Goal: Task Accomplishment & Management: Manage account settings

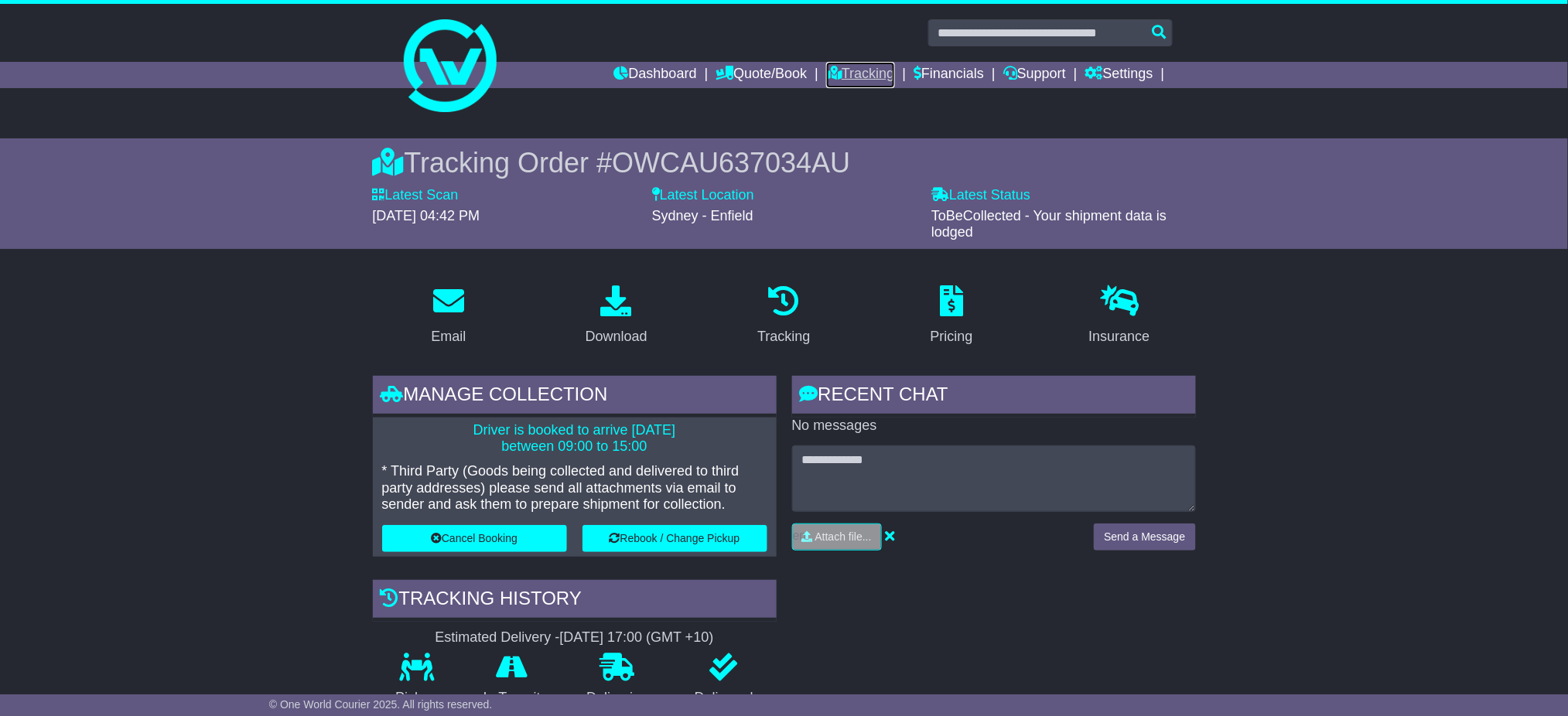
click at [834, 65] on link "Tracking" at bounding box center [861, 75] width 68 height 26
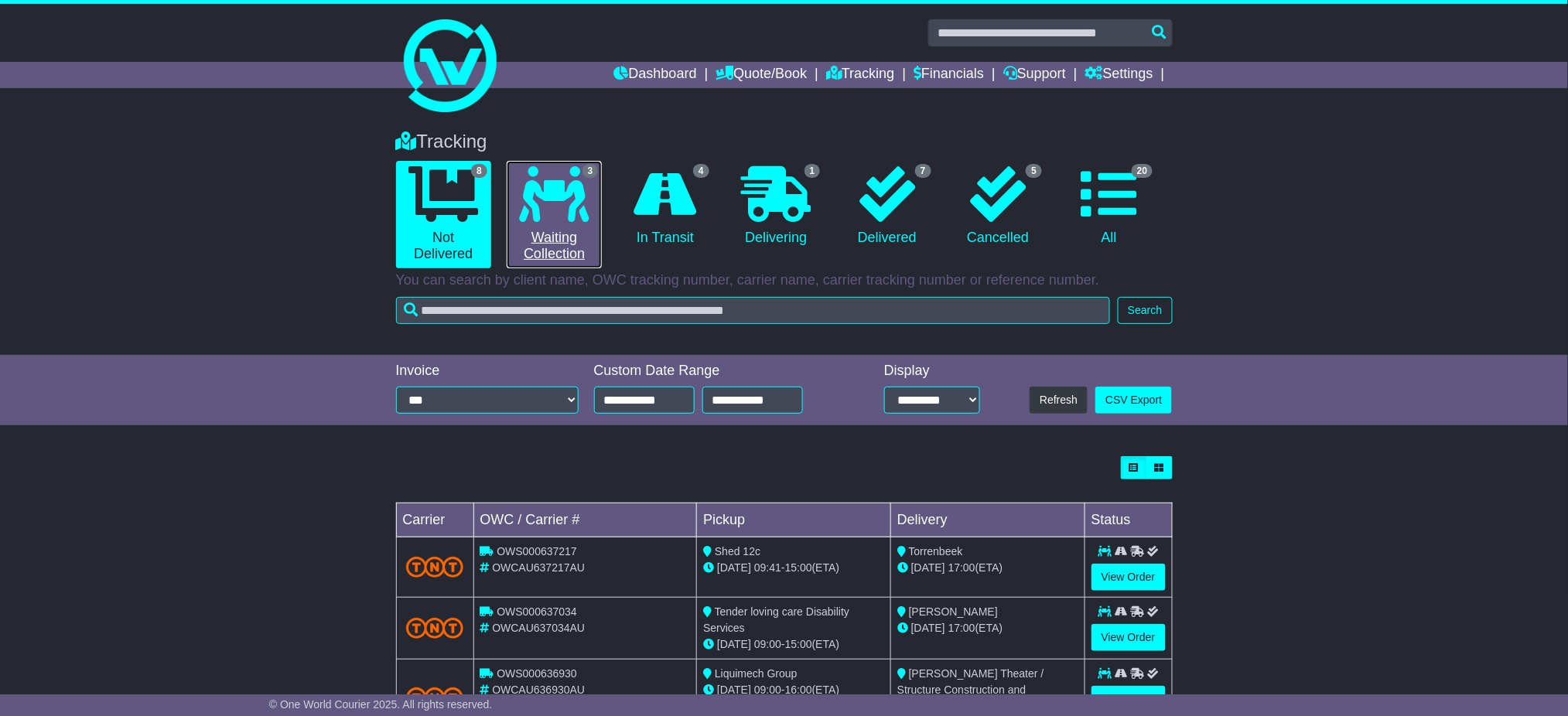
click at [570, 196] on icon at bounding box center [554, 194] width 70 height 56
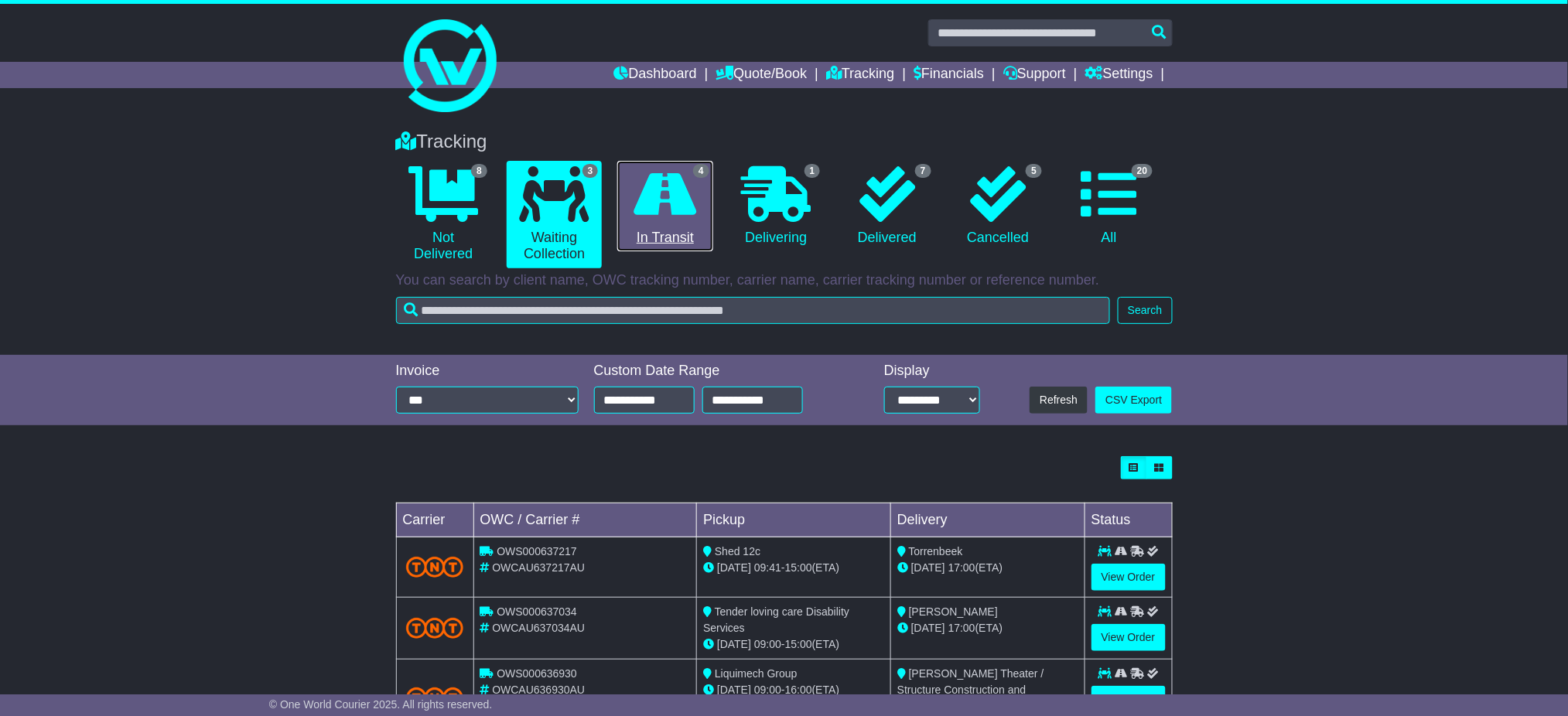
click at [692, 177] on icon at bounding box center [666, 194] width 63 height 56
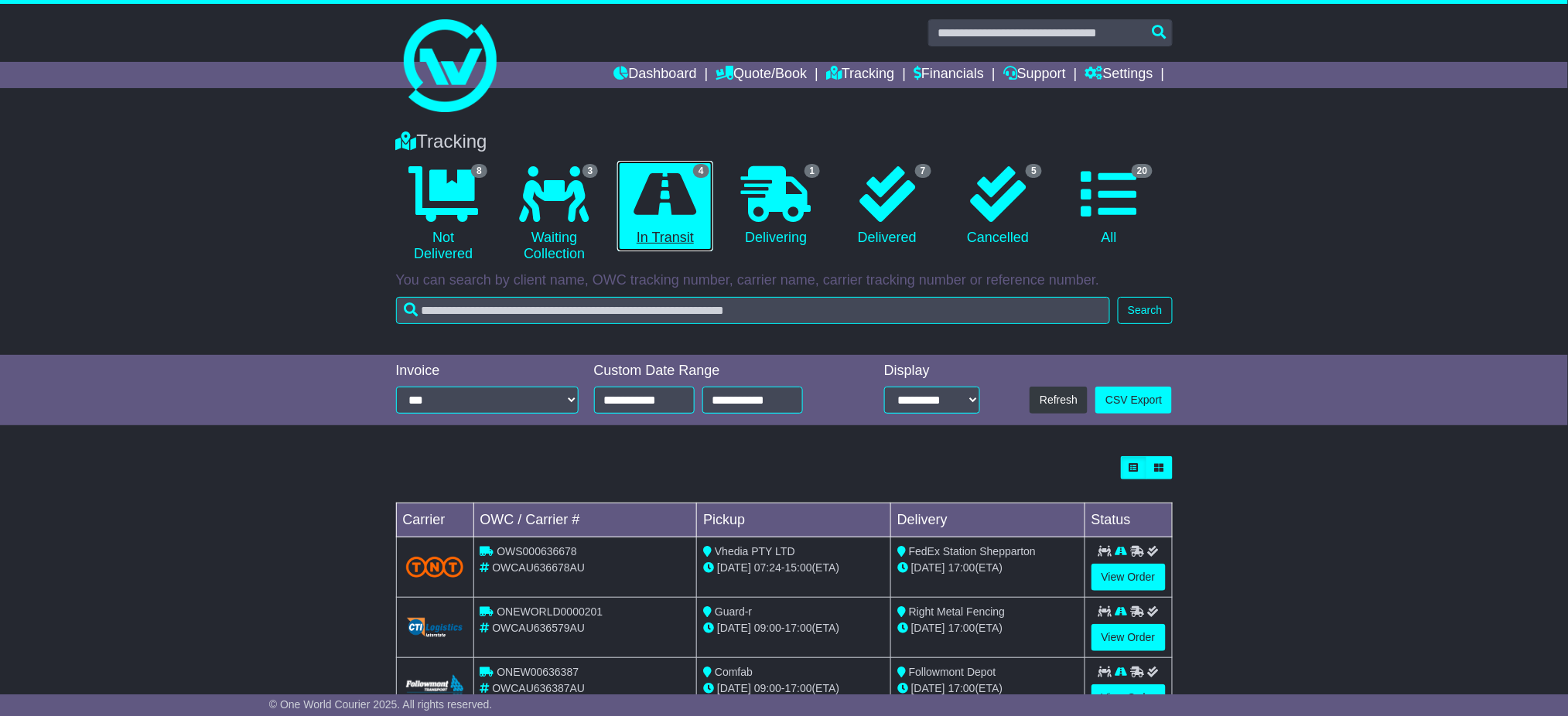
scroll to position [103, 0]
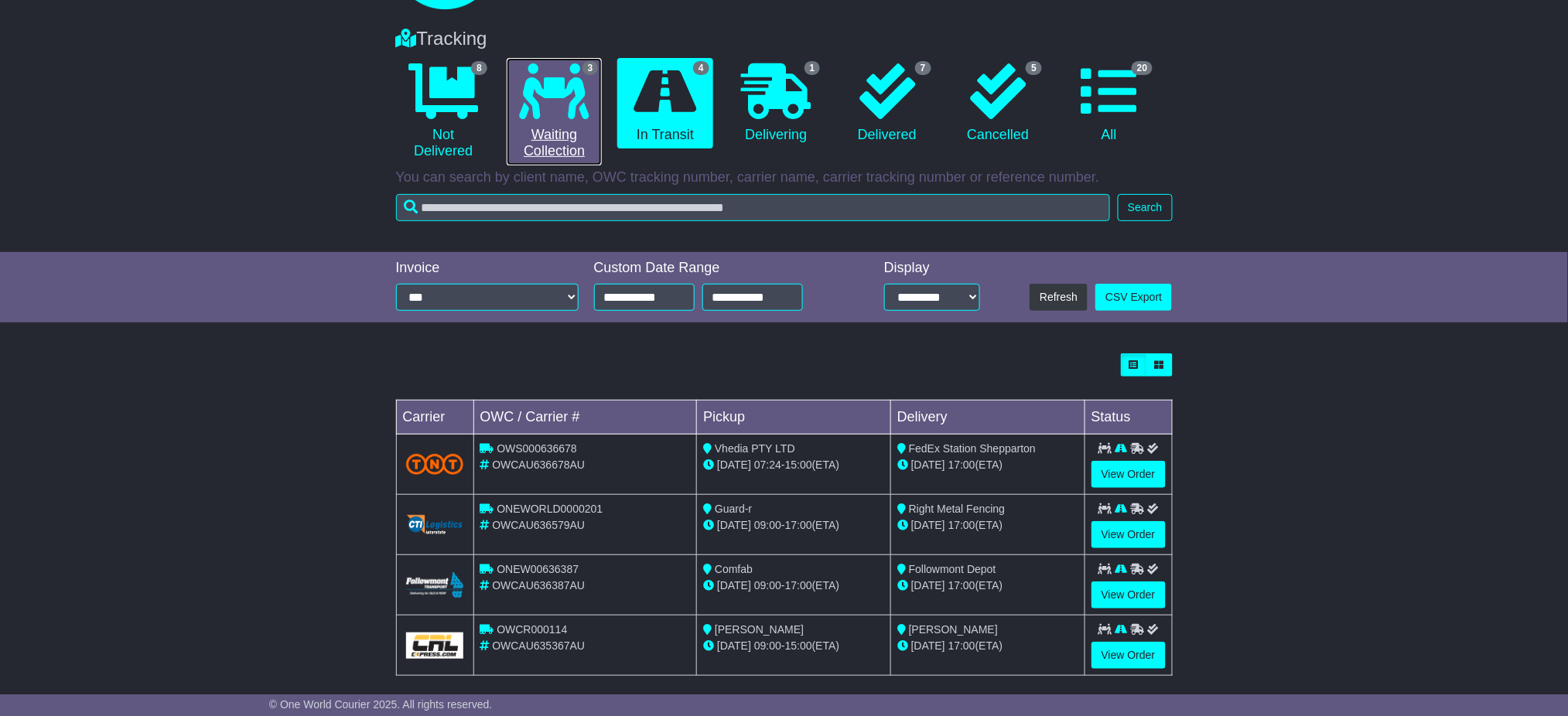
click at [540, 108] on icon at bounding box center [554, 91] width 70 height 56
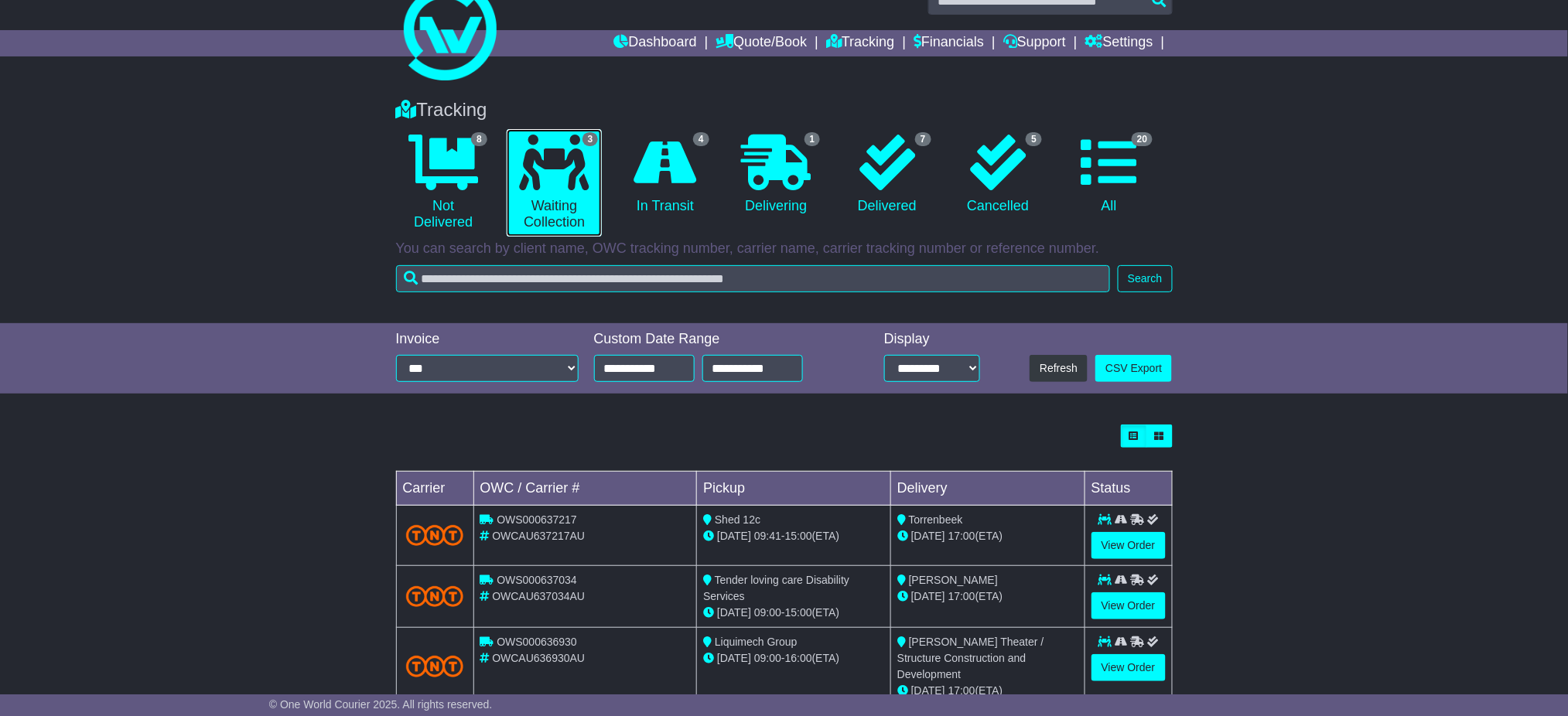
scroll to position [59, 0]
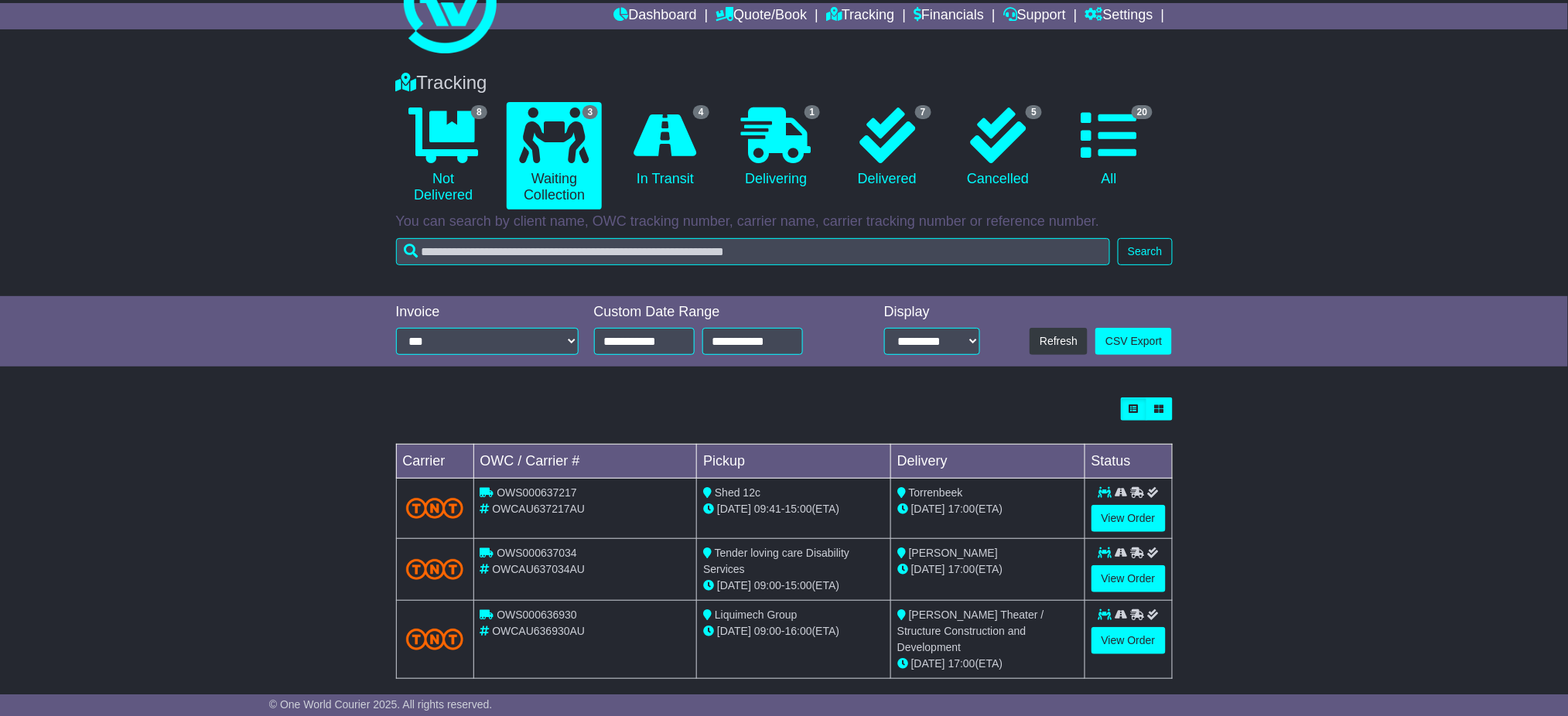
click at [331, 532] on div "Loading... No bookings found Carrier OWC / Carrier # Pickup Delivery Status OWS…" at bounding box center [784, 546] width 1568 height 313
click at [670, 113] on icon at bounding box center [666, 136] width 63 height 56
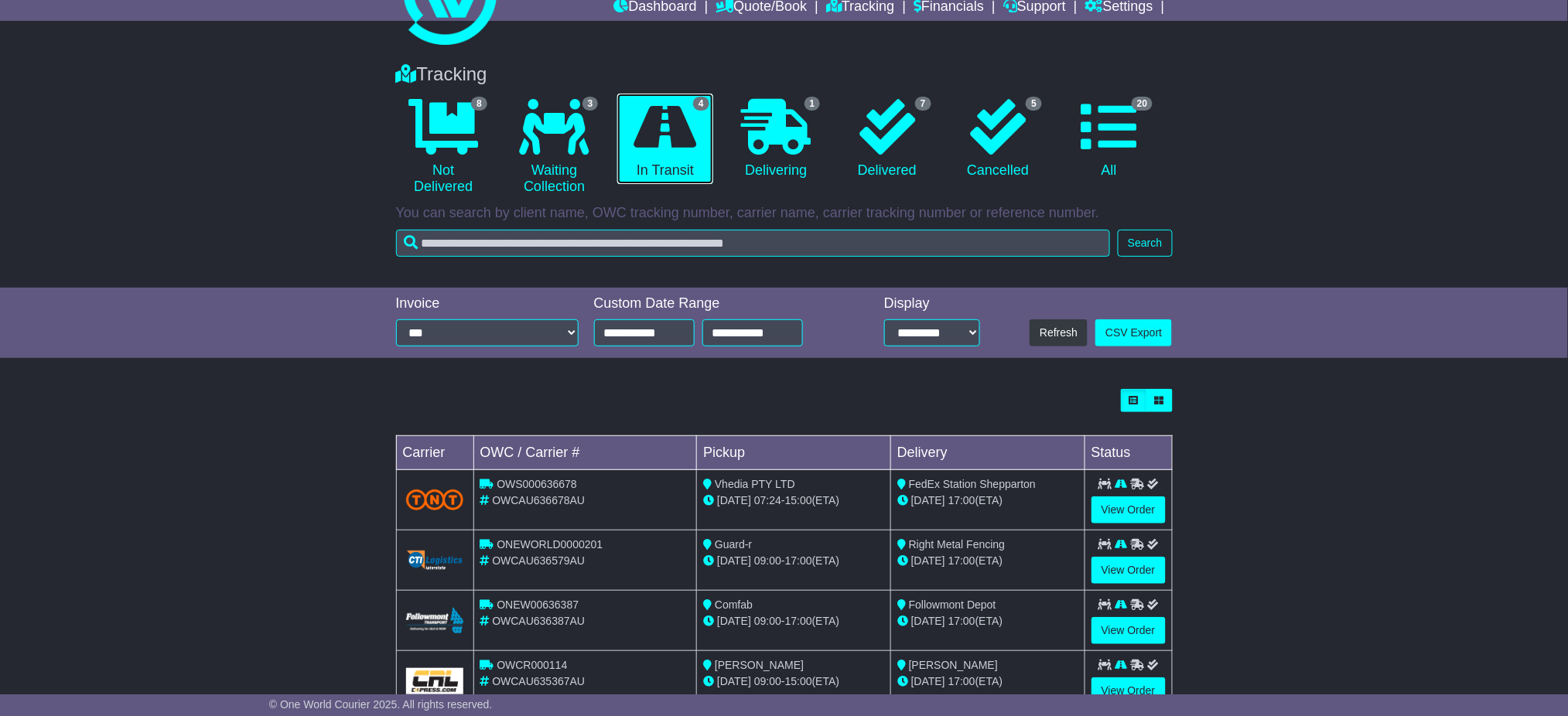
scroll to position [103, 0]
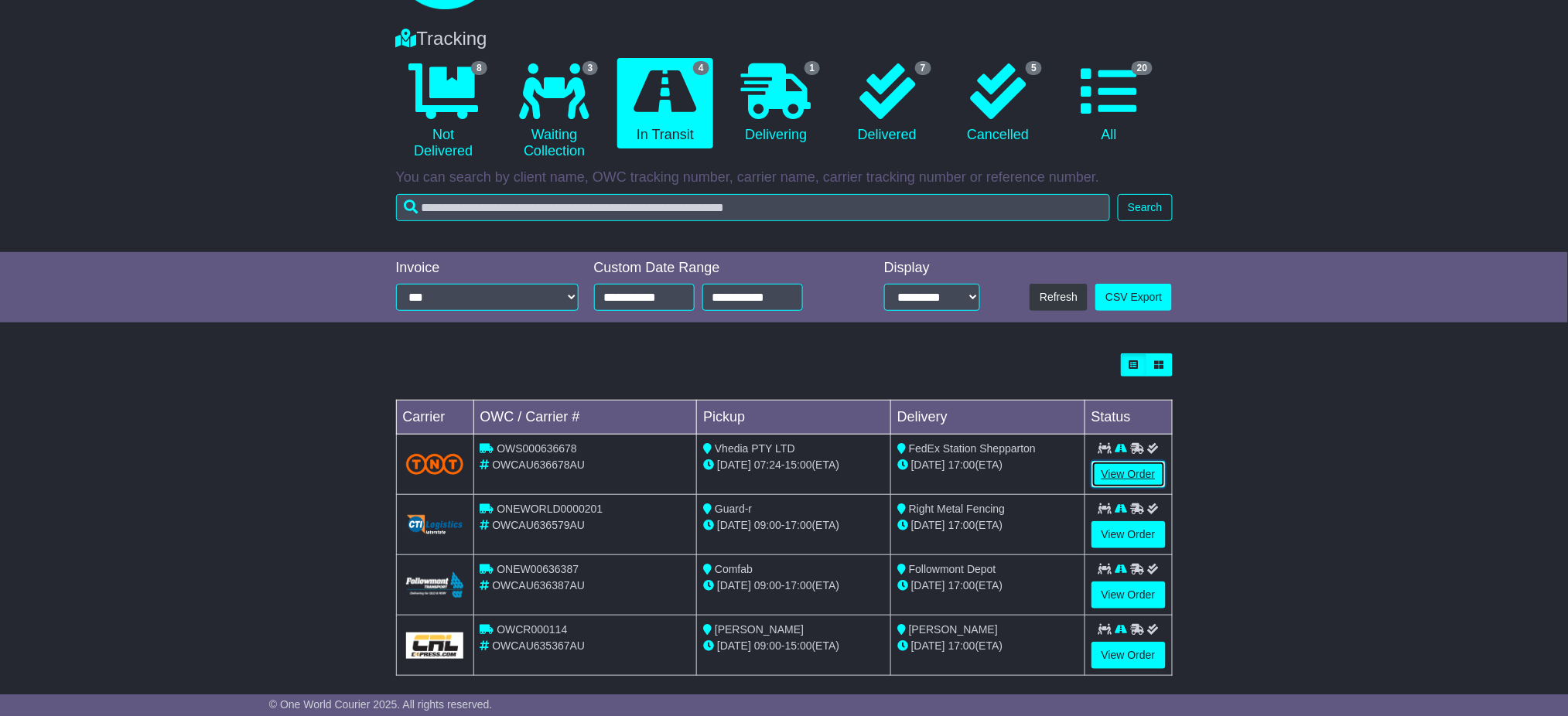
click at [1104, 469] on link "View Order" at bounding box center [1129, 474] width 74 height 27
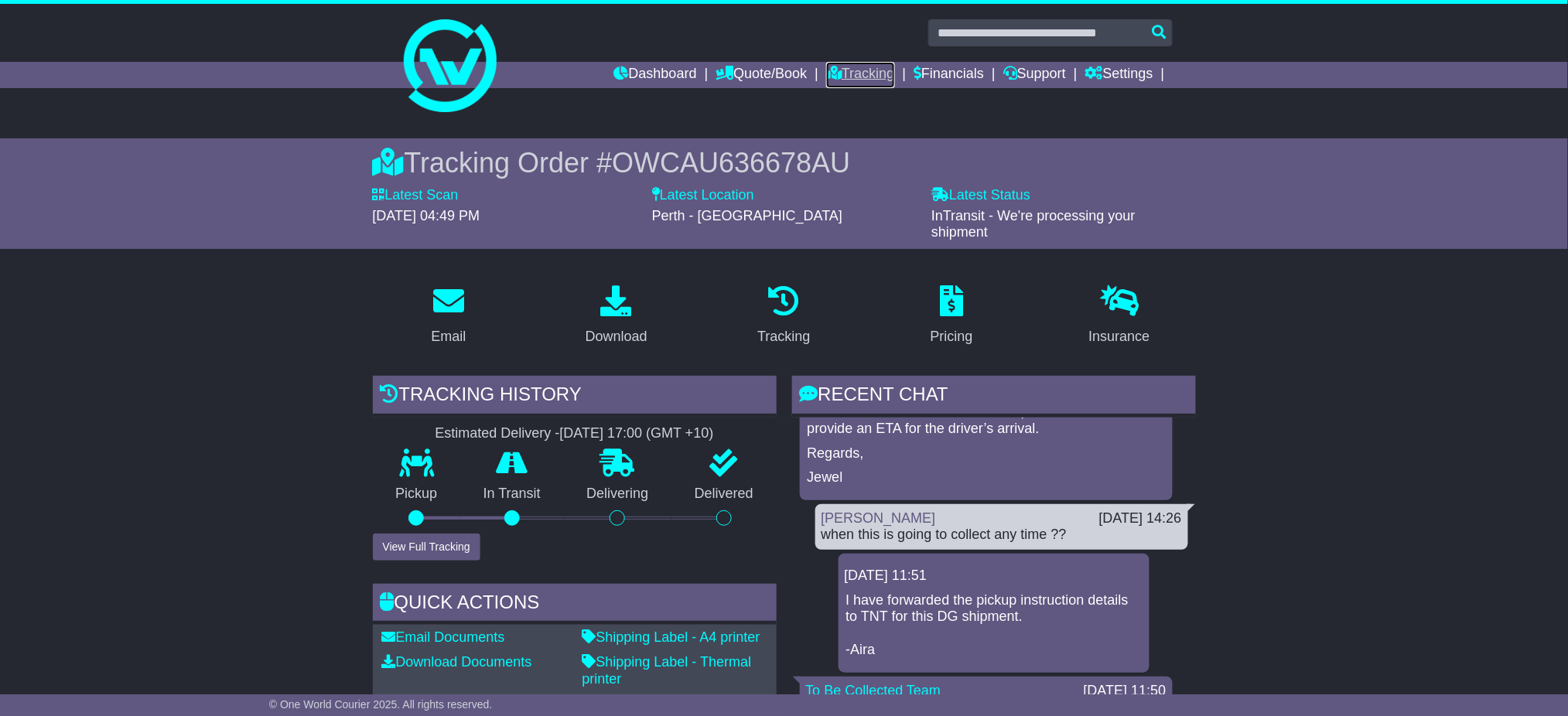
click at [840, 78] on link "Tracking" at bounding box center [861, 75] width 68 height 26
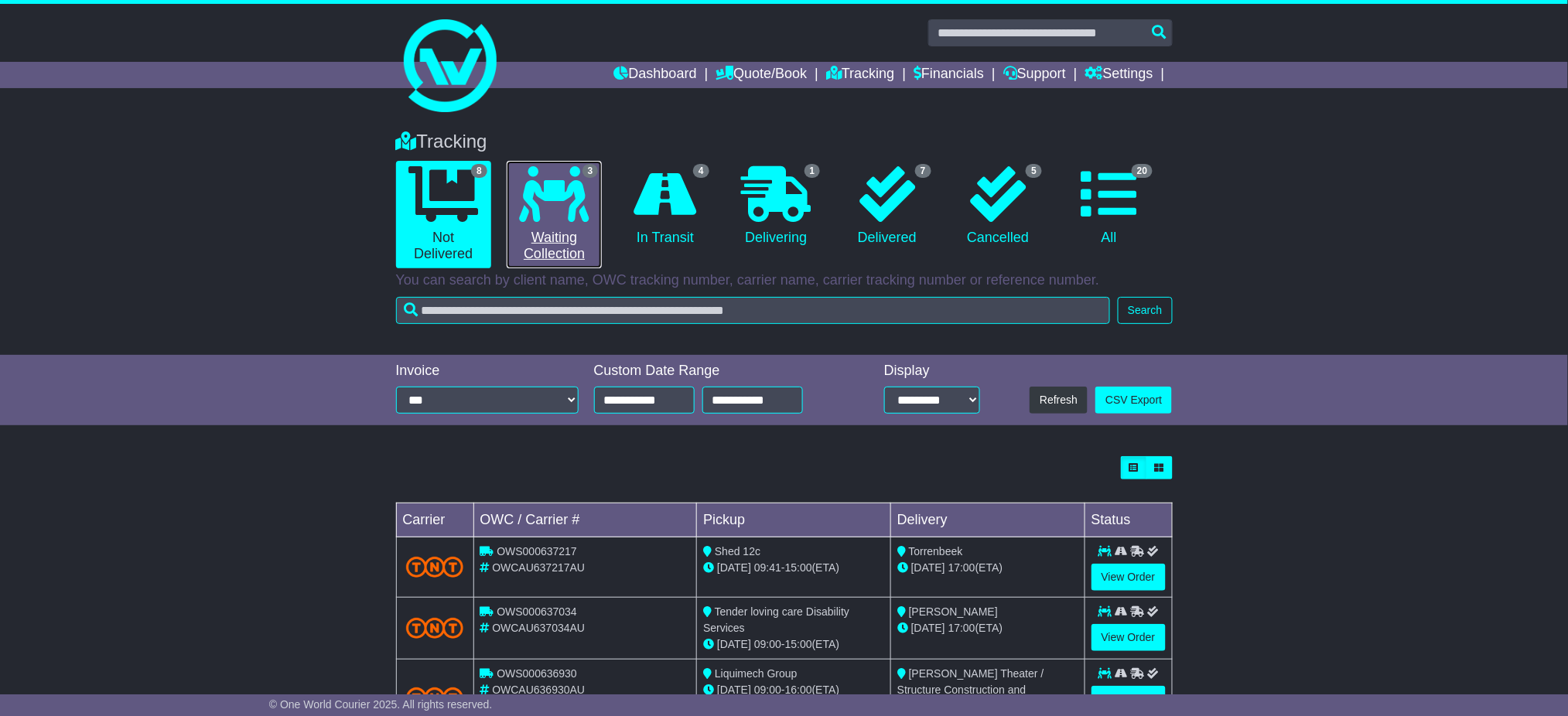
click at [546, 199] on icon at bounding box center [554, 194] width 70 height 56
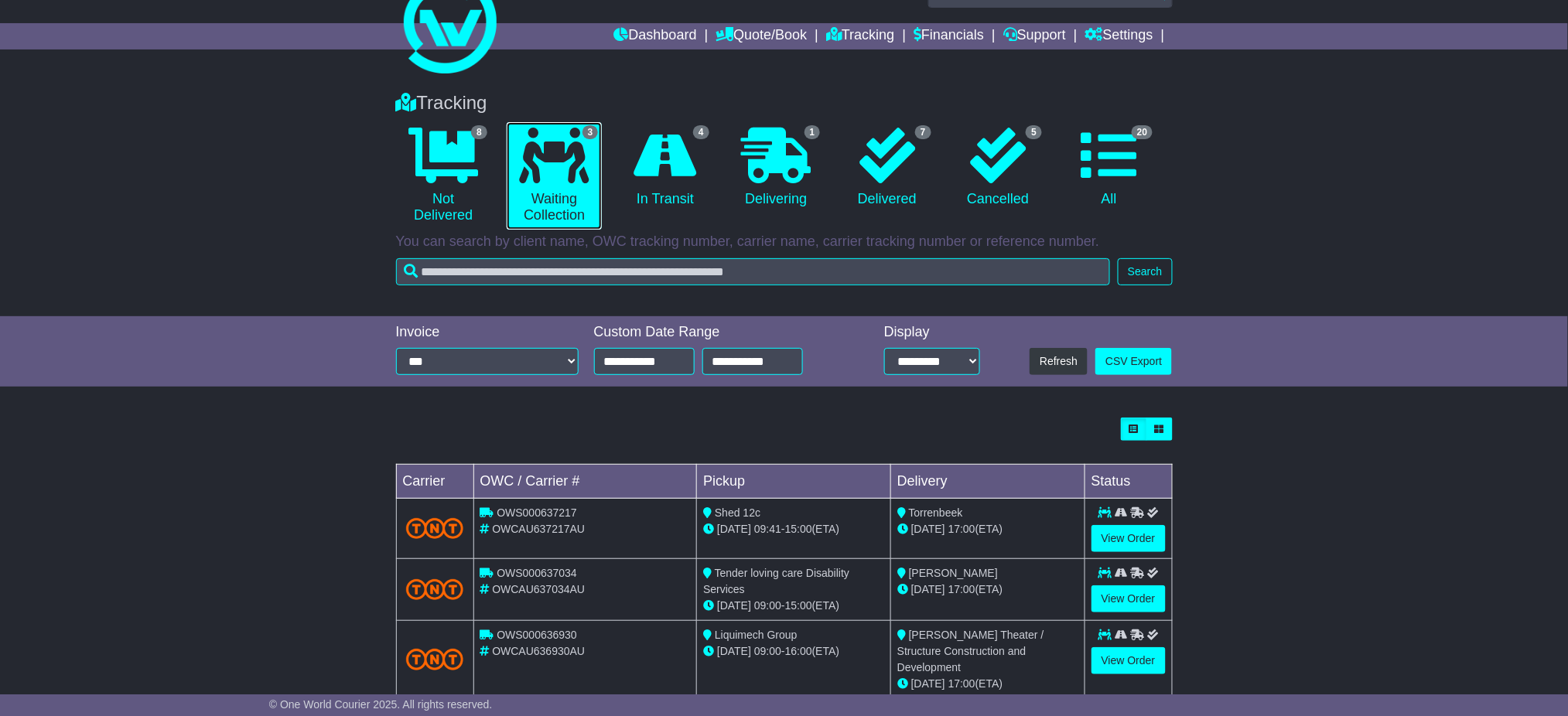
scroll to position [59, 0]
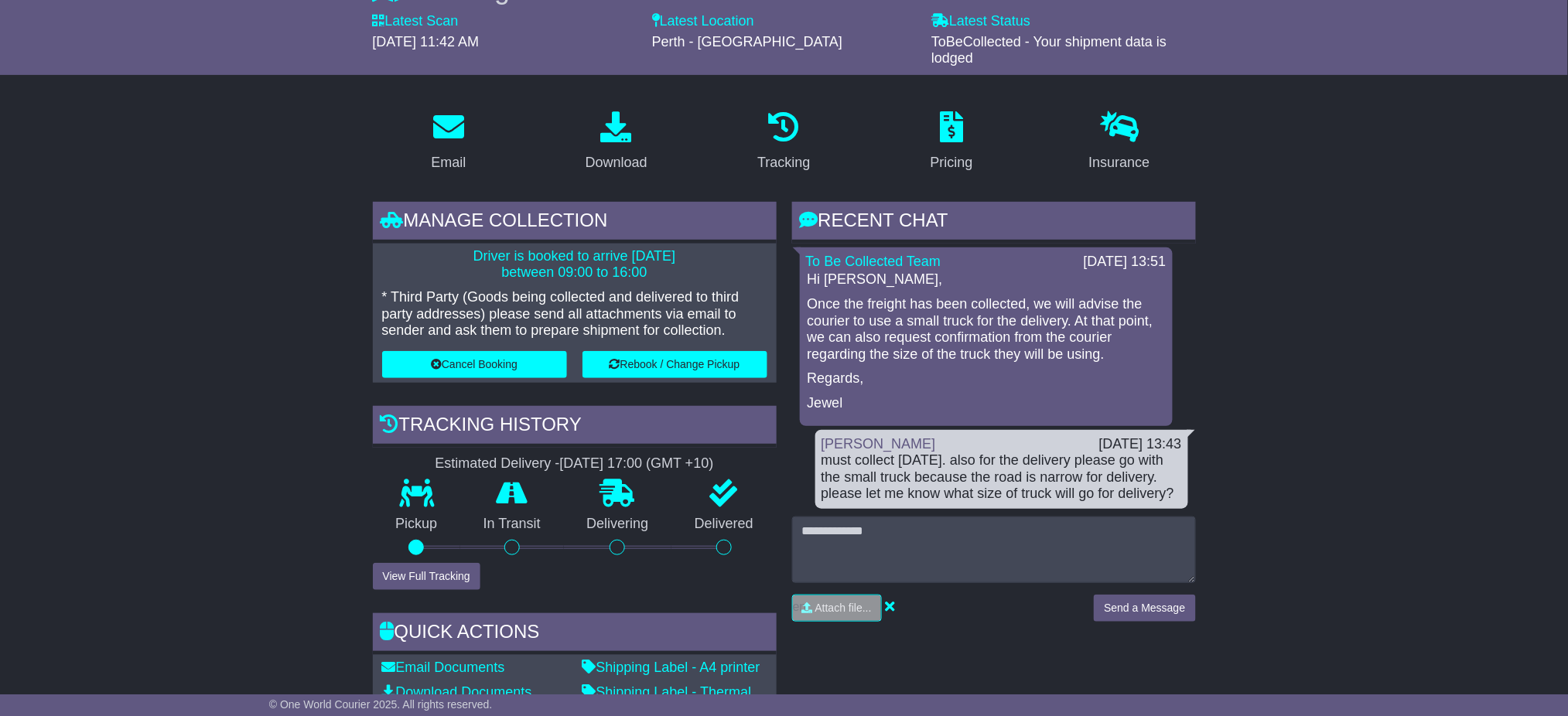
scroll to position [412, 0]
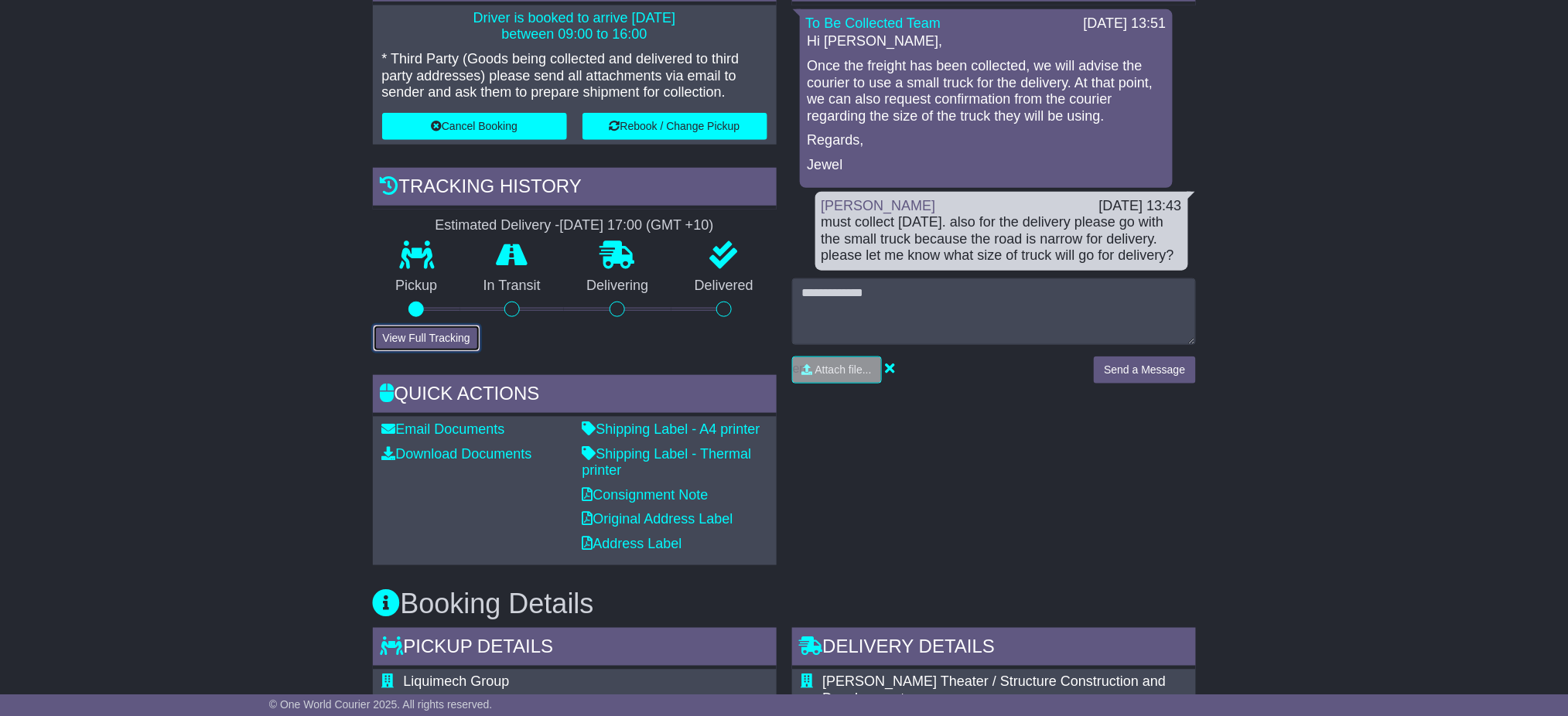
click at [443, 338] on button "View Full Tracking" at bounding box center [427, 338] width 108 height 27
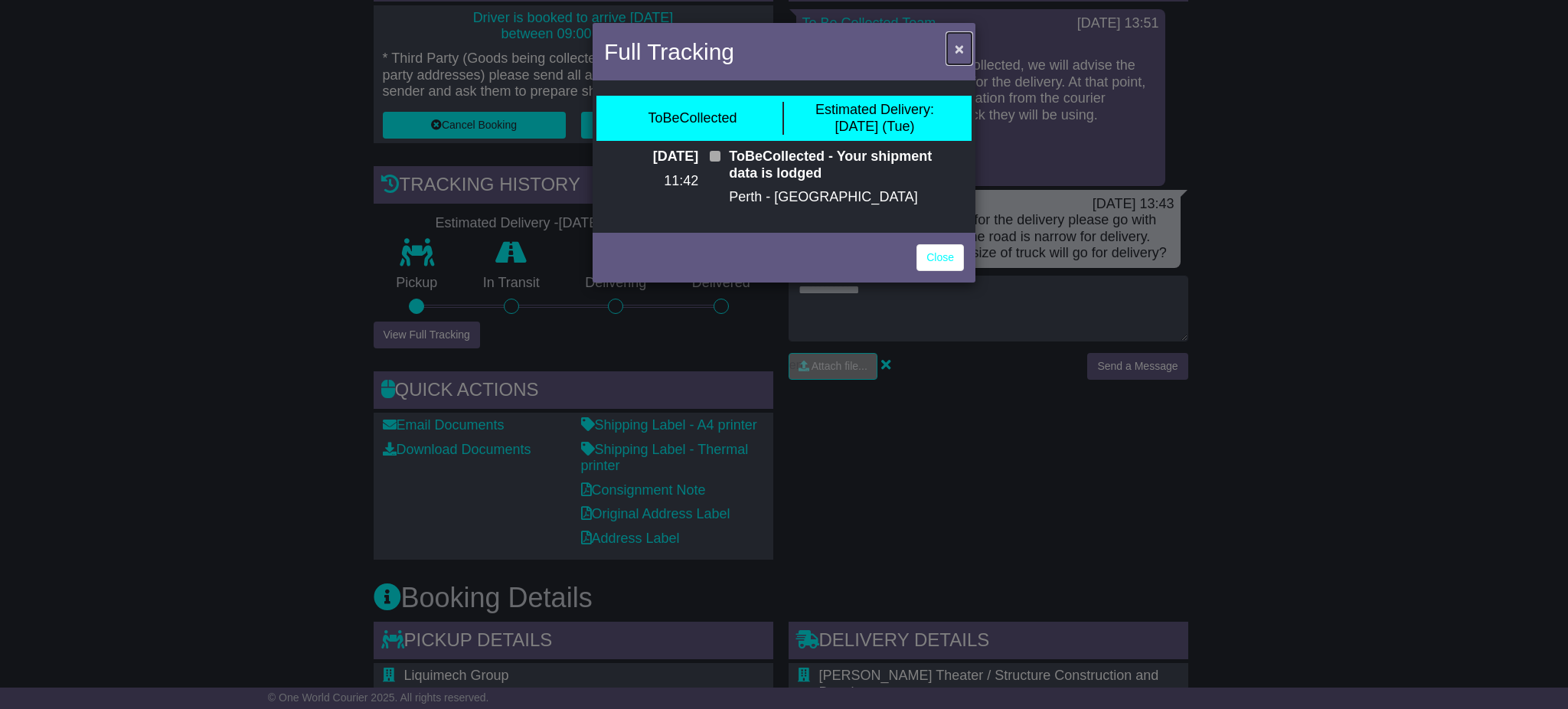
click at [956, 45] on span "×" at bounding box center [959, 48] width 9 height 17
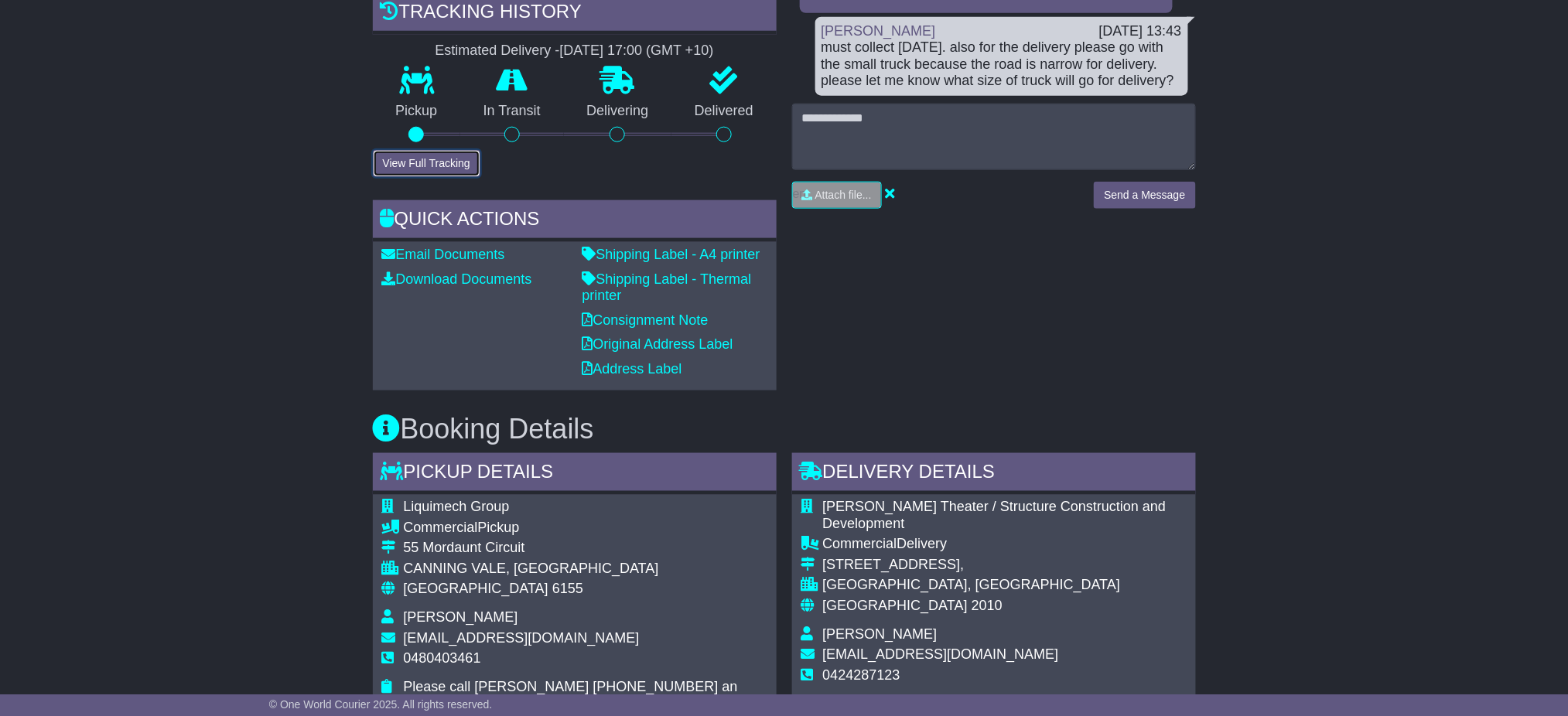
scroll to position [515, 0]
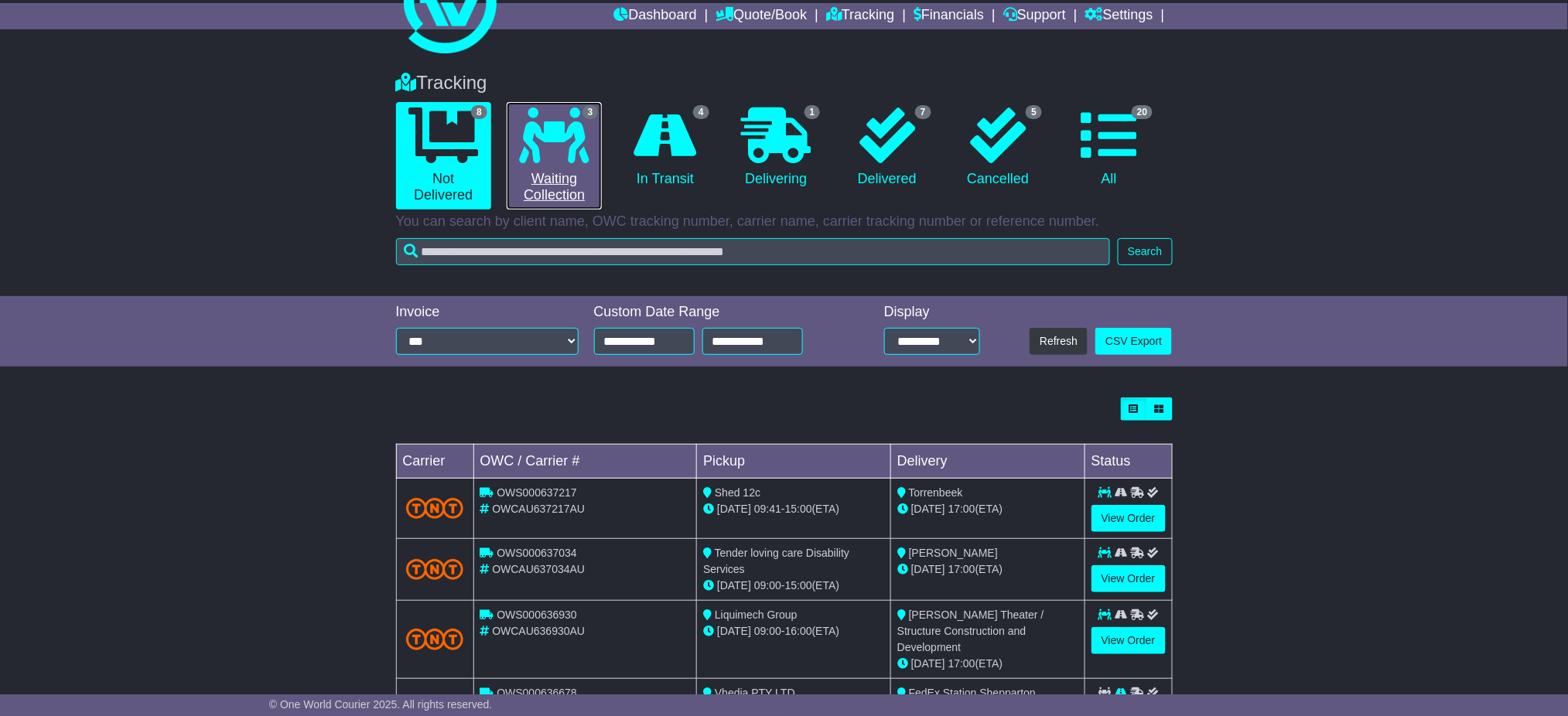
click at [533, 172] on link "3 Waiting Collection" at bounding box center [553, 156] width 95 height 108
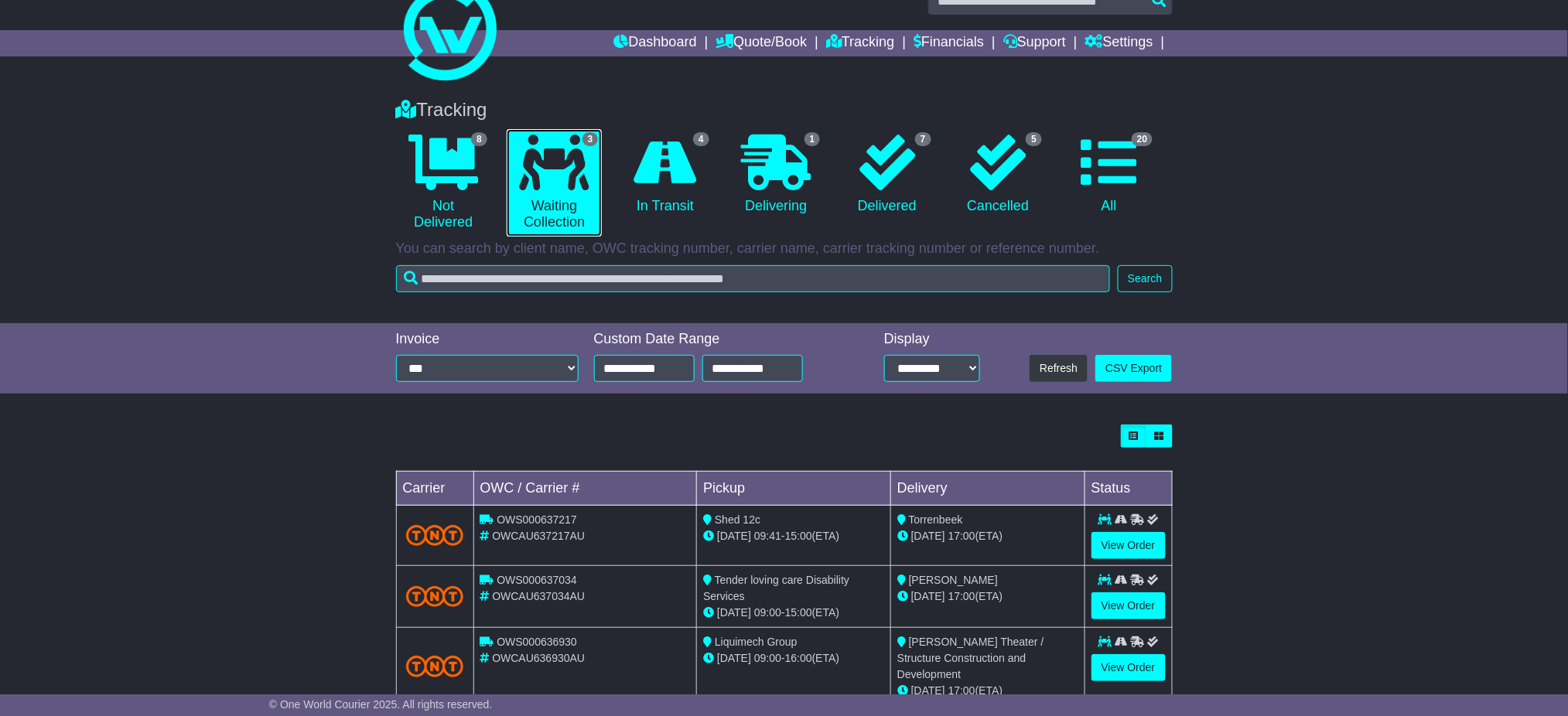
scroll to position [59, 0]
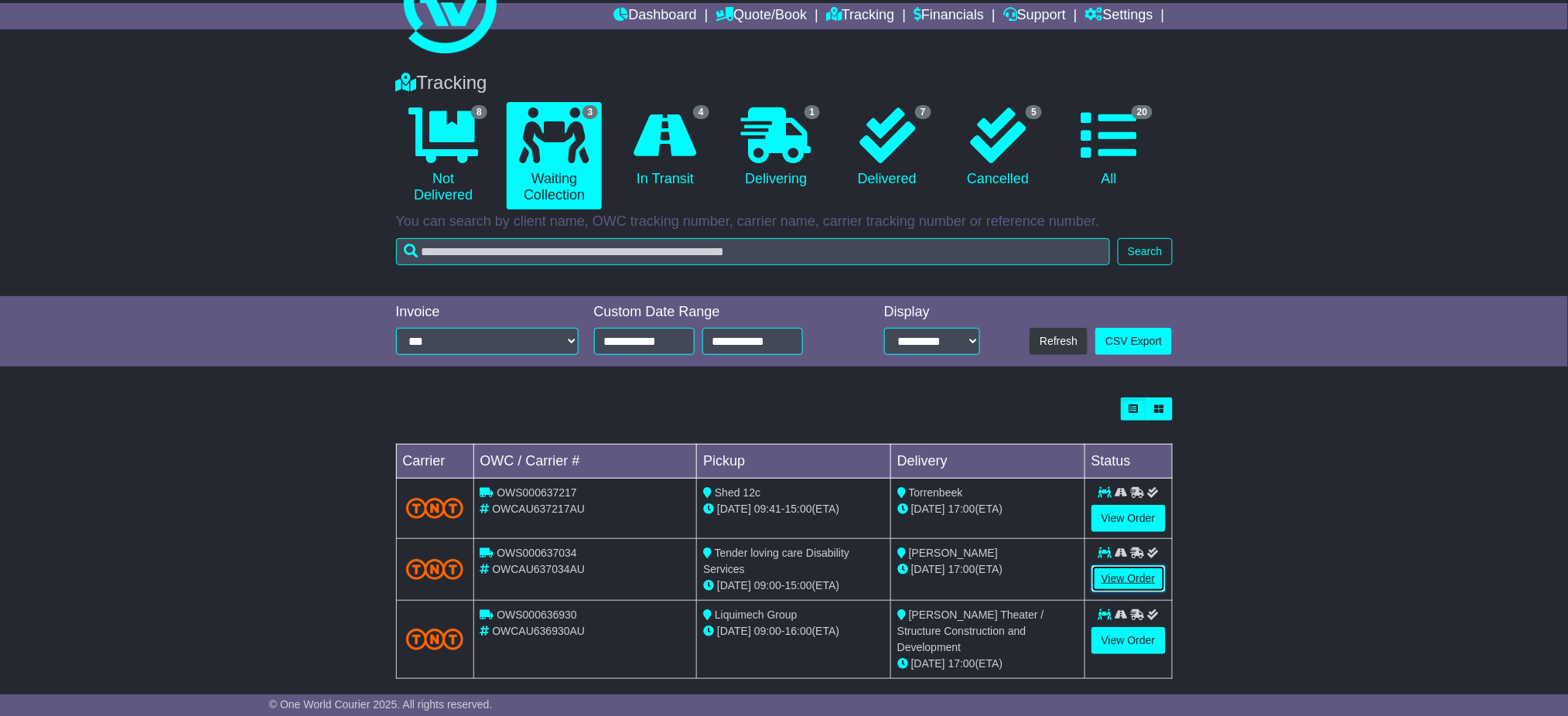
click at [1111, 582] on link "View Order" at bounding box center [1129, 579] width 74 height 27
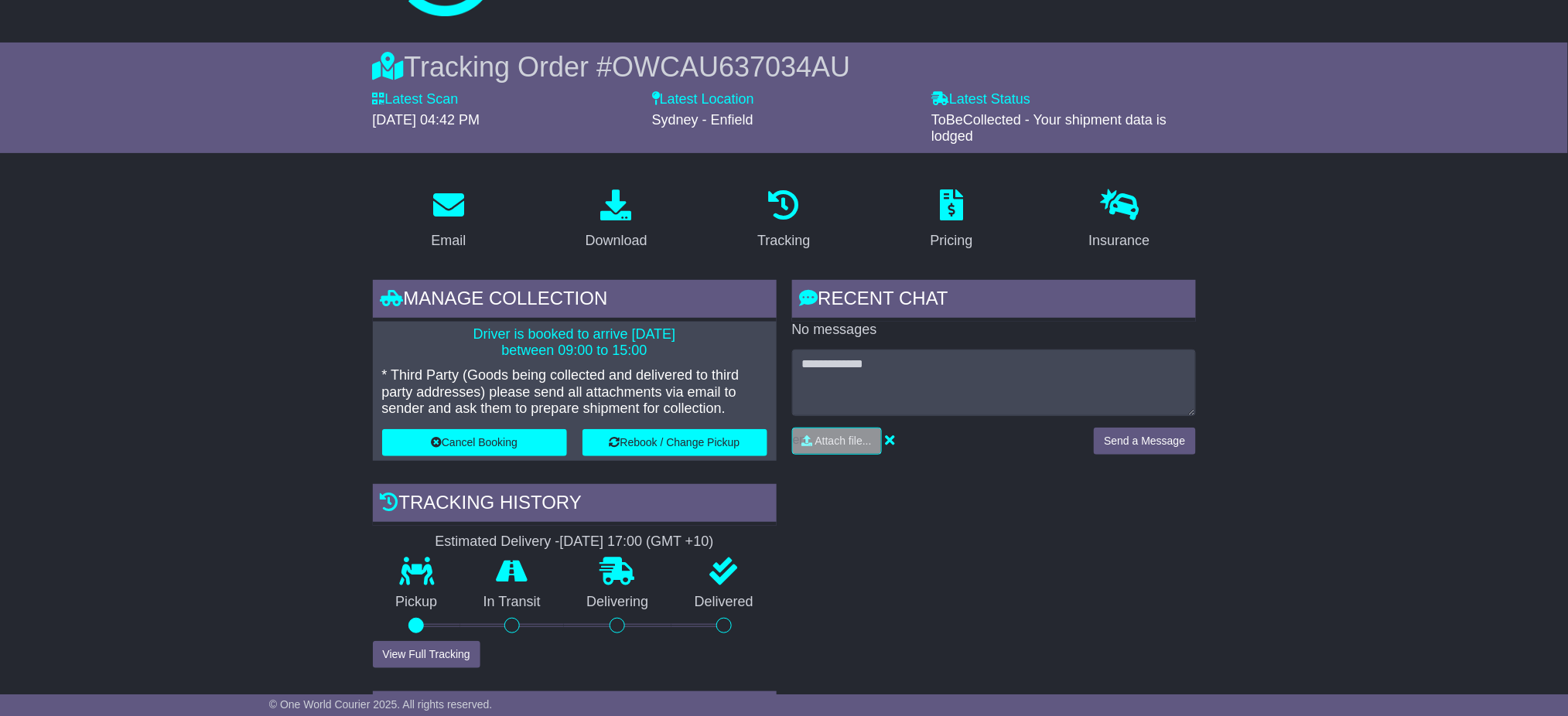
scroll to position [310, 0]
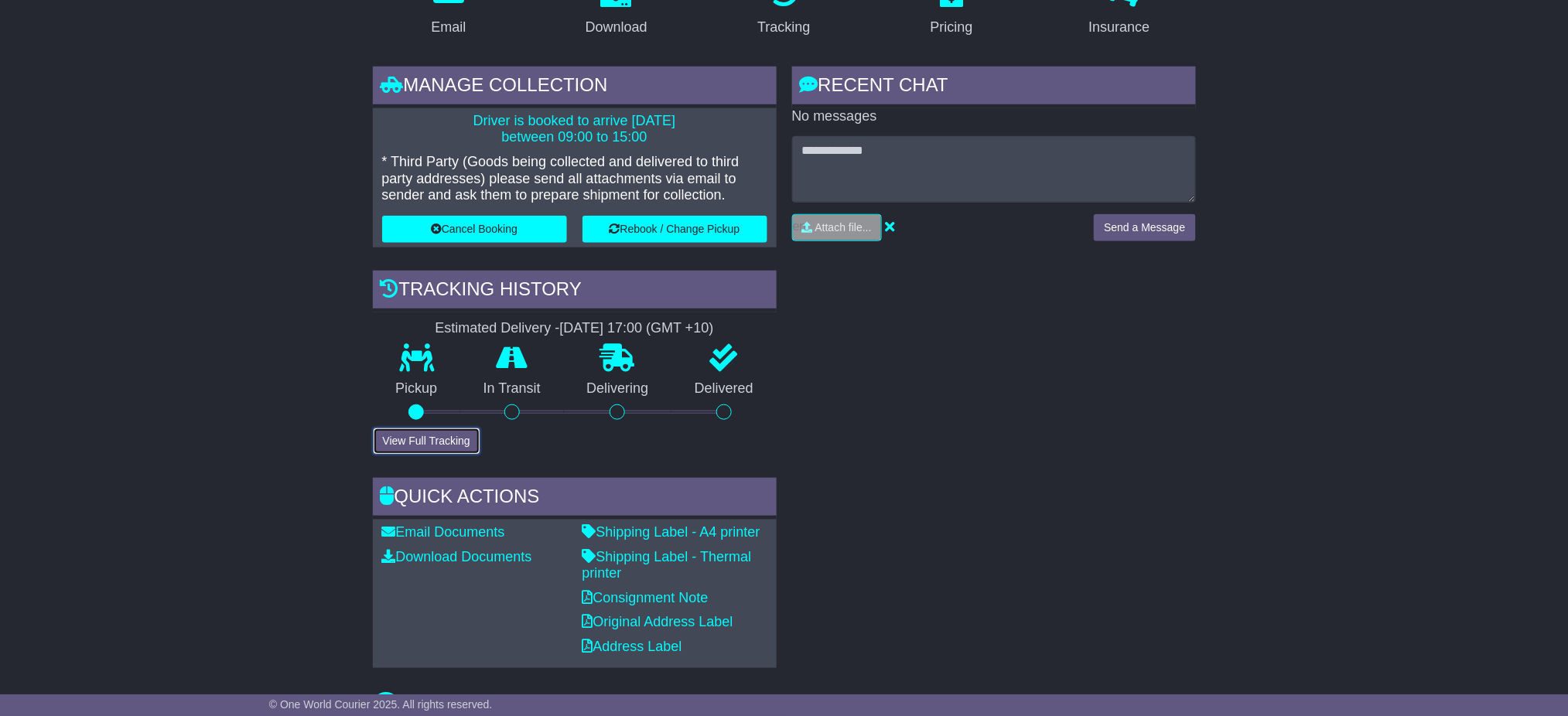
click at [435, 438] on button "View Full Tracking" at bounding box center [427, 441] width 108 height 27
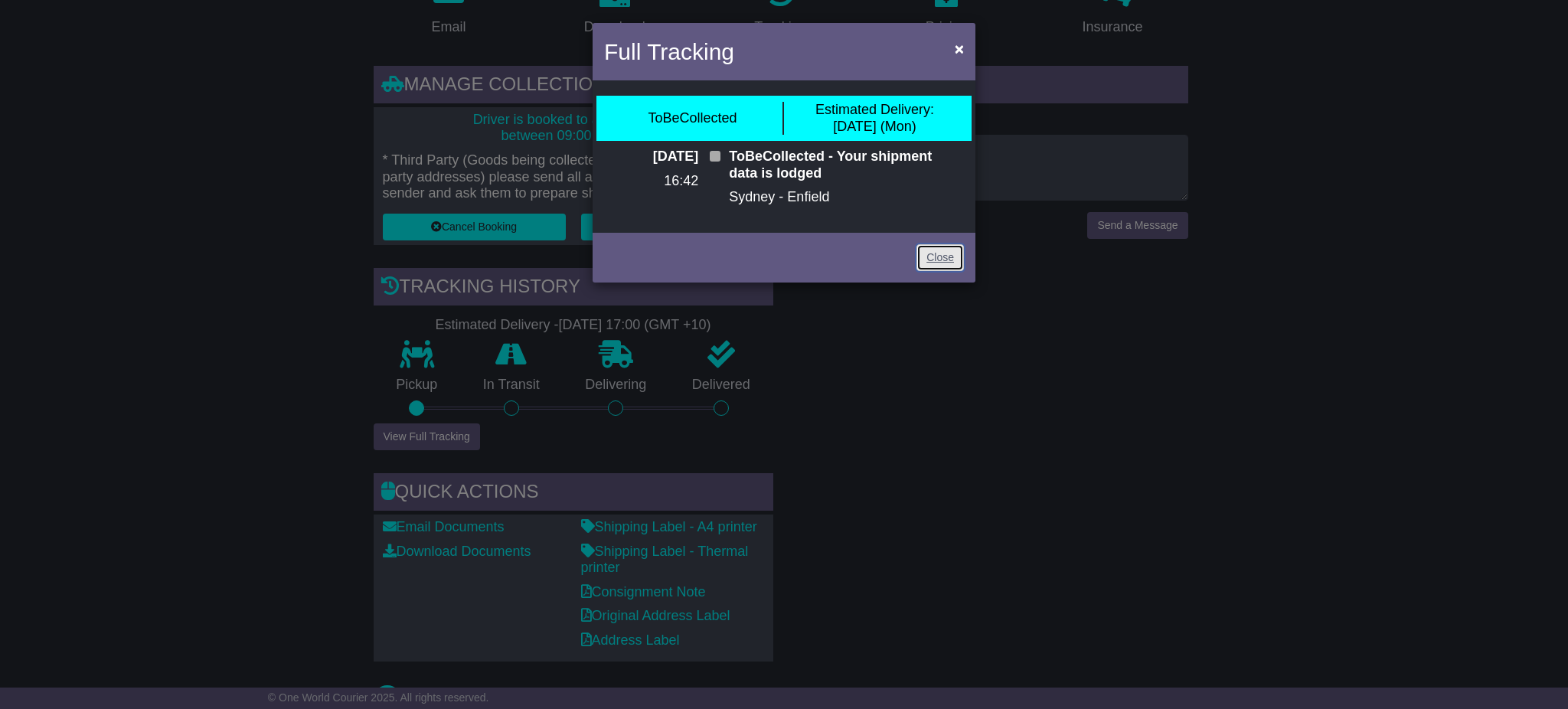
click at [939, 252] on link "Close" at bounding box center [939, 258] width 47 height 27
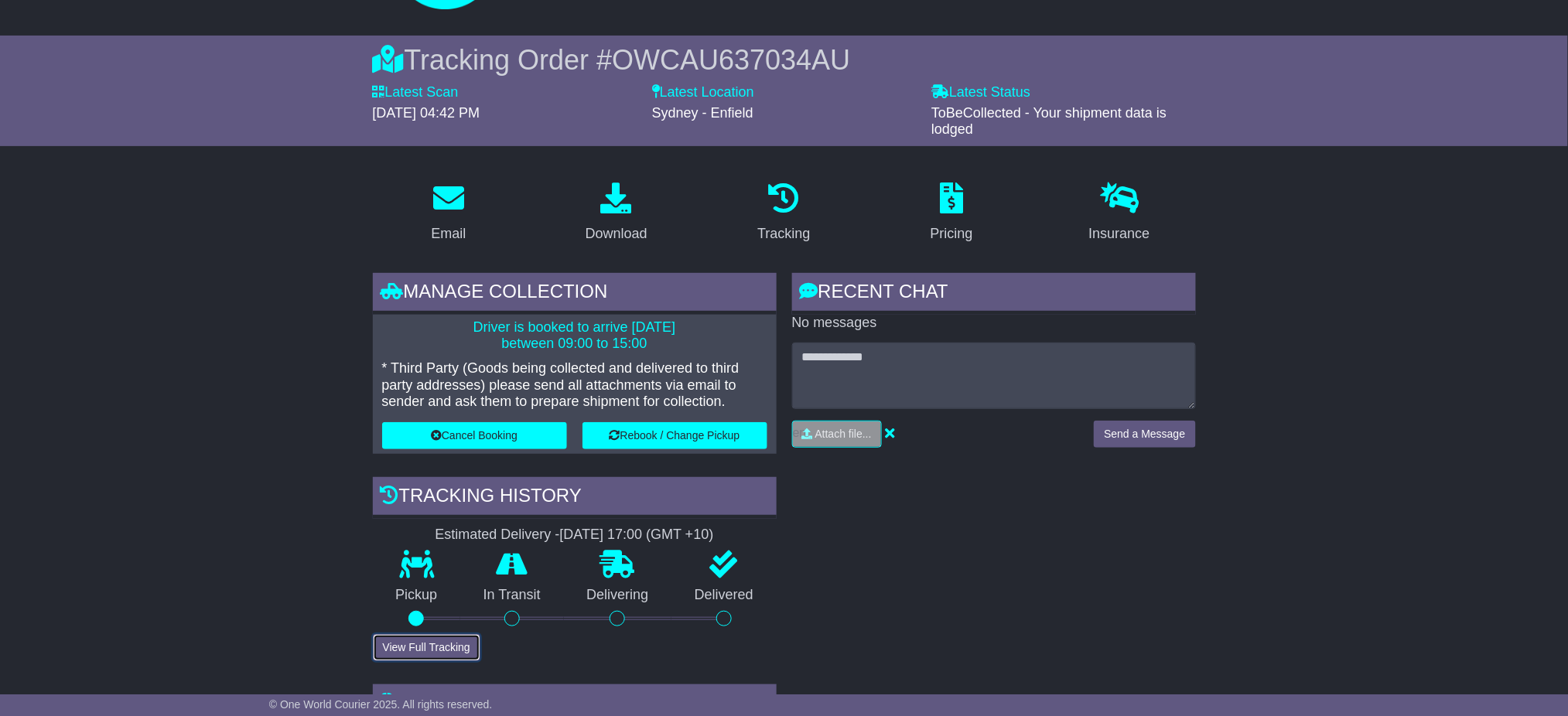
scroll to position [0, 0]
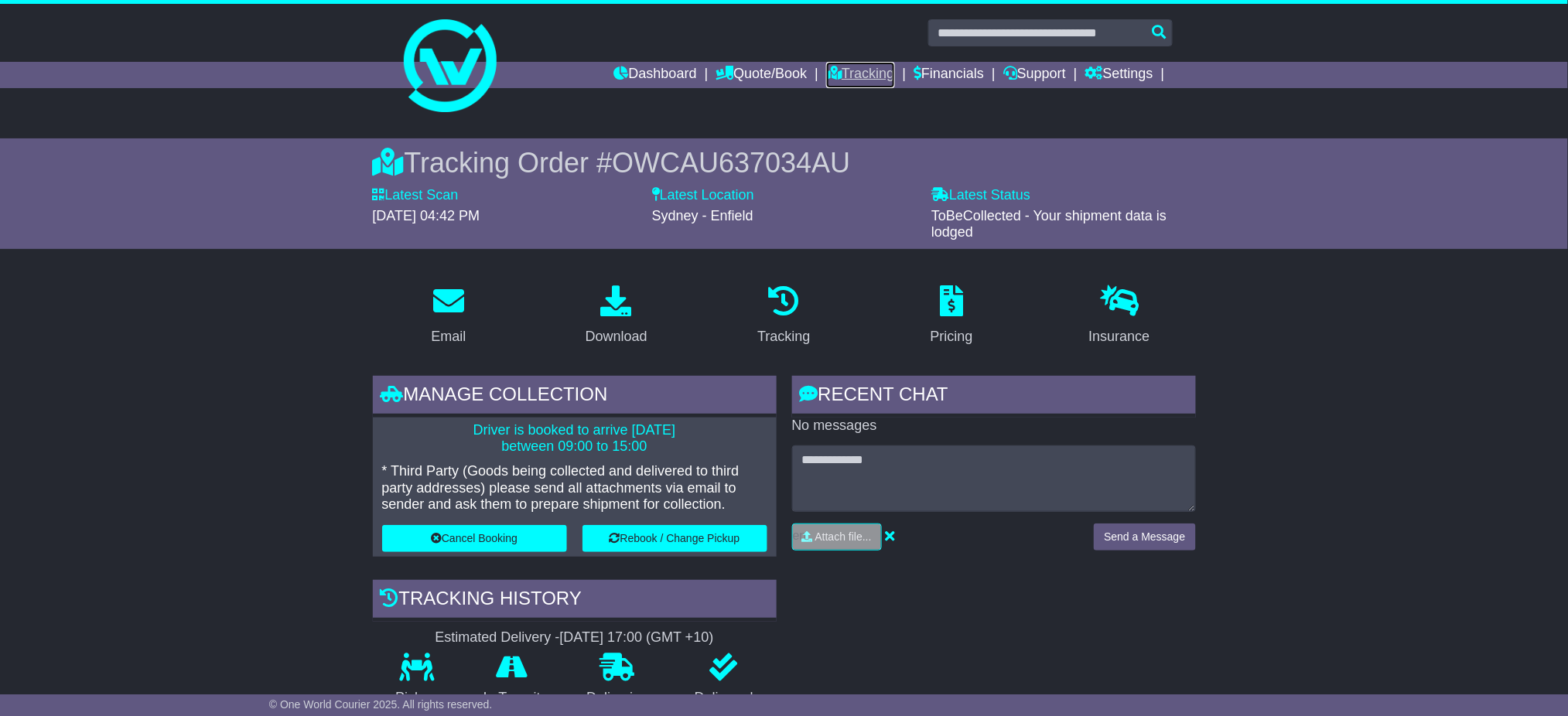
click at [834, 70] on link "Tracking" at bounding box center [861, 75] width 68 height 26
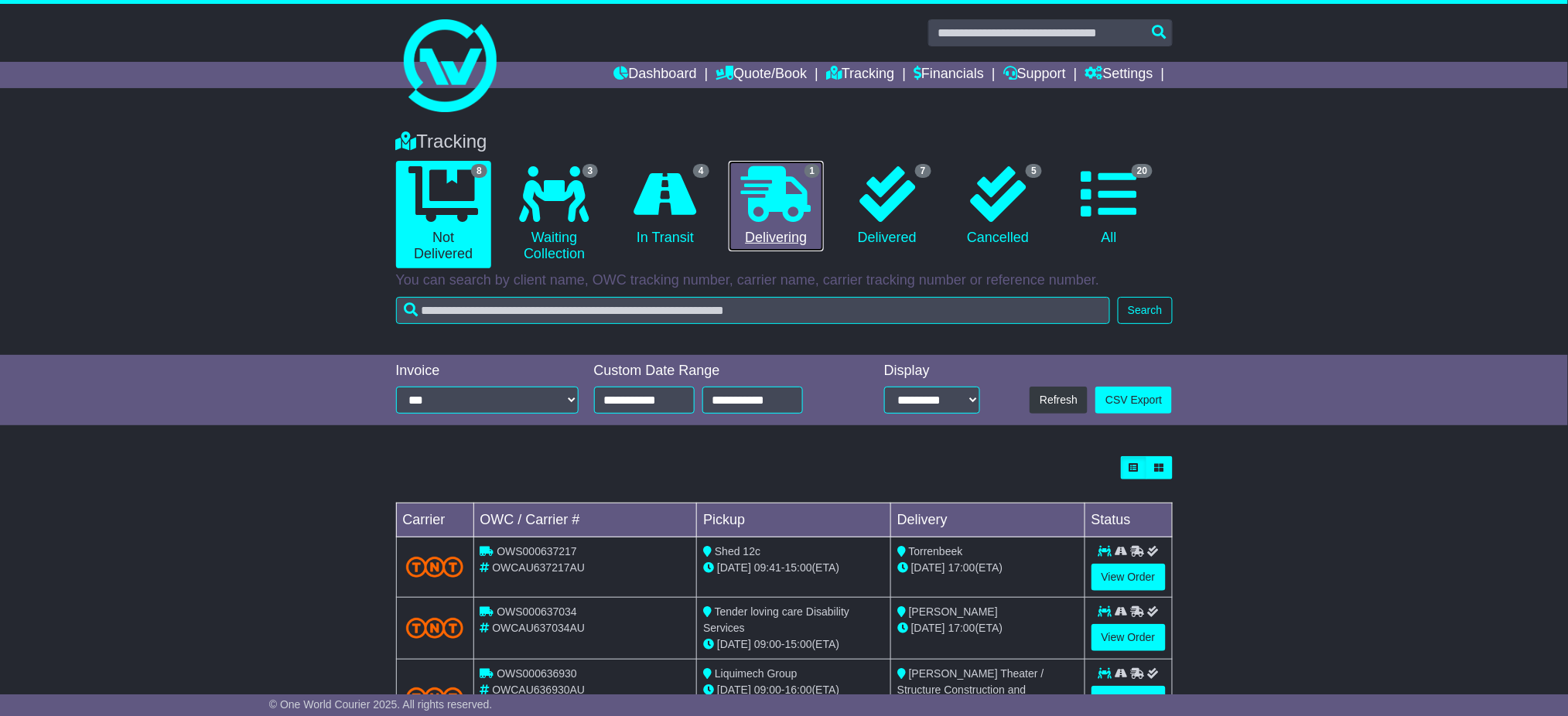
click at [783, 195] on icon at bounding box center [776, 194] width 70 height 56
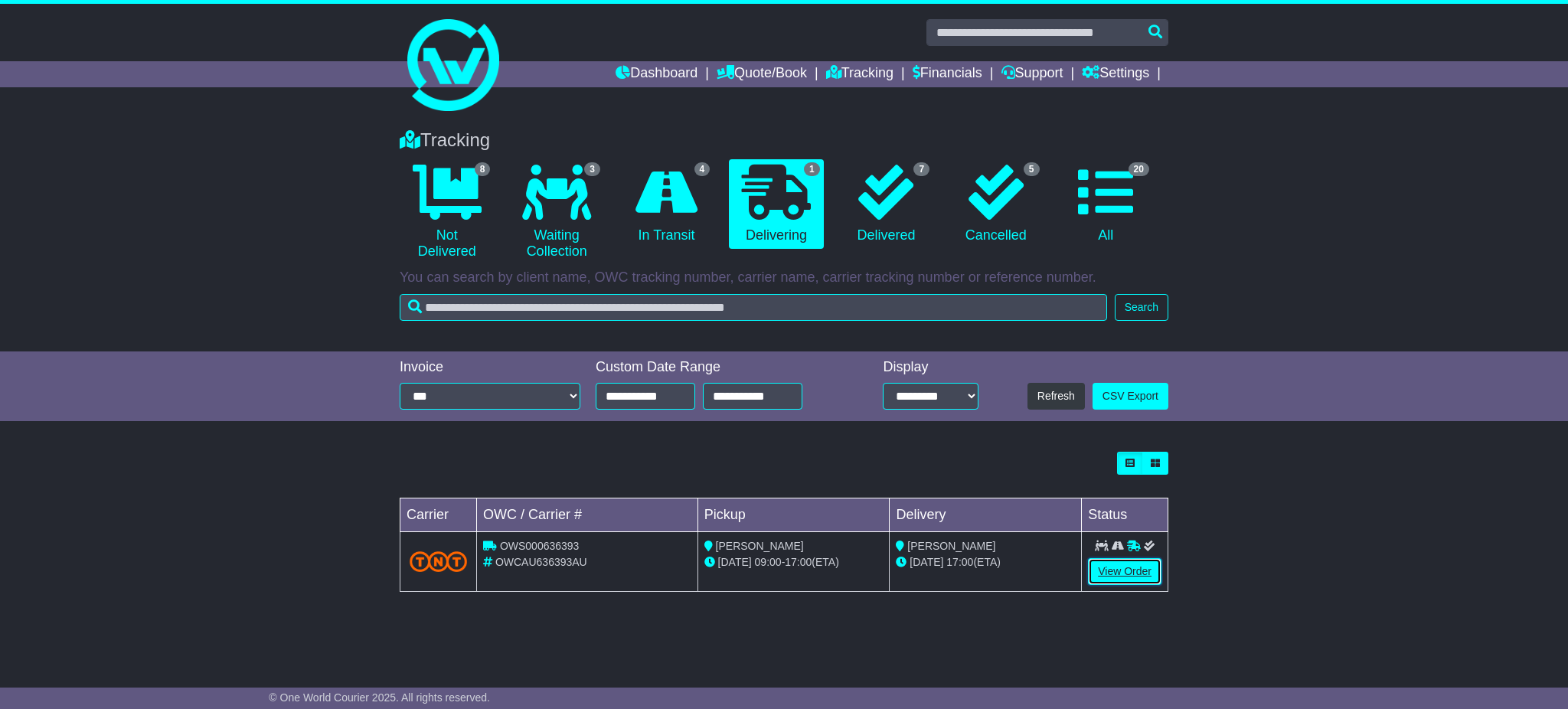
click at [1118, 576] on link "View Order" at bounding box center [1124, 571] width 73 height 27
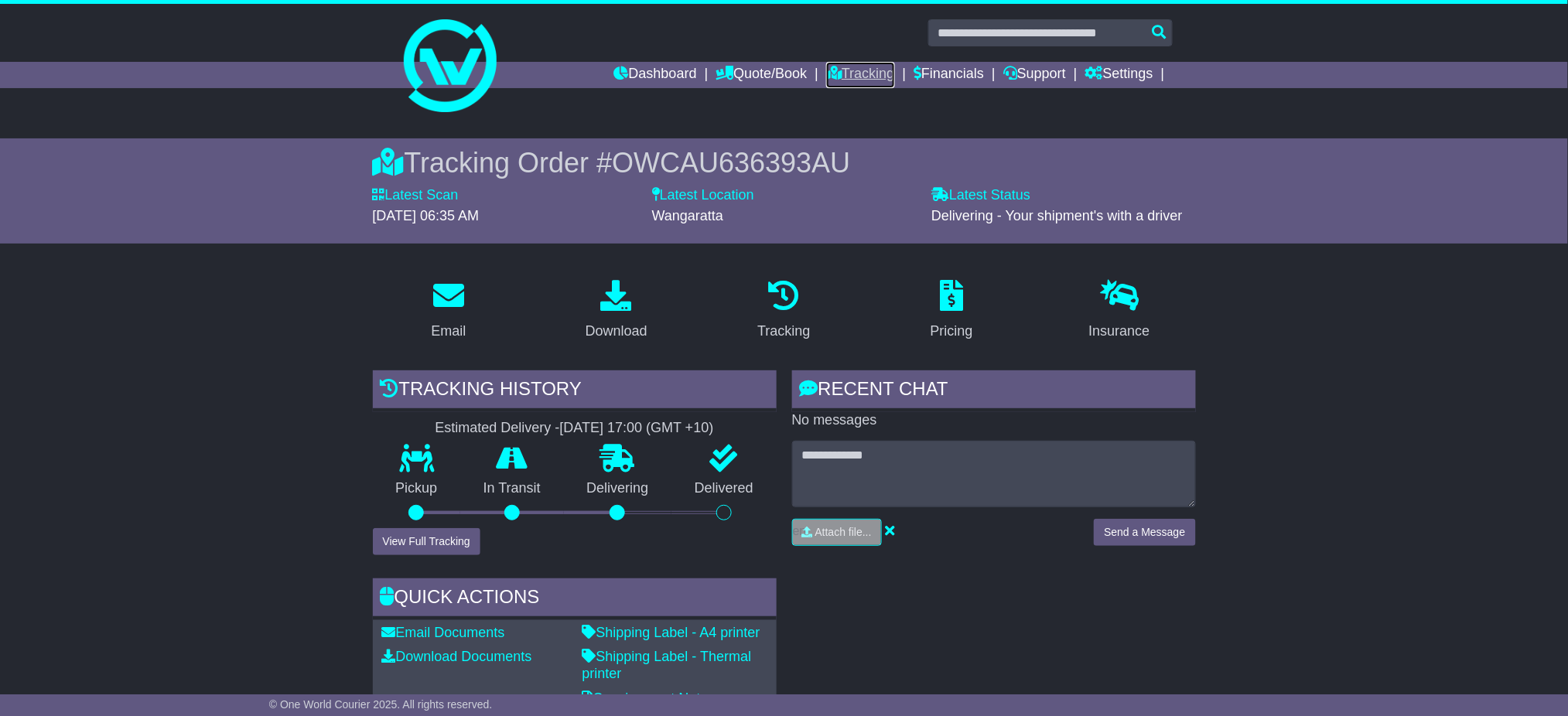
click at [827, 67] on icon at bounding box center [834, 73] width 16 height 14
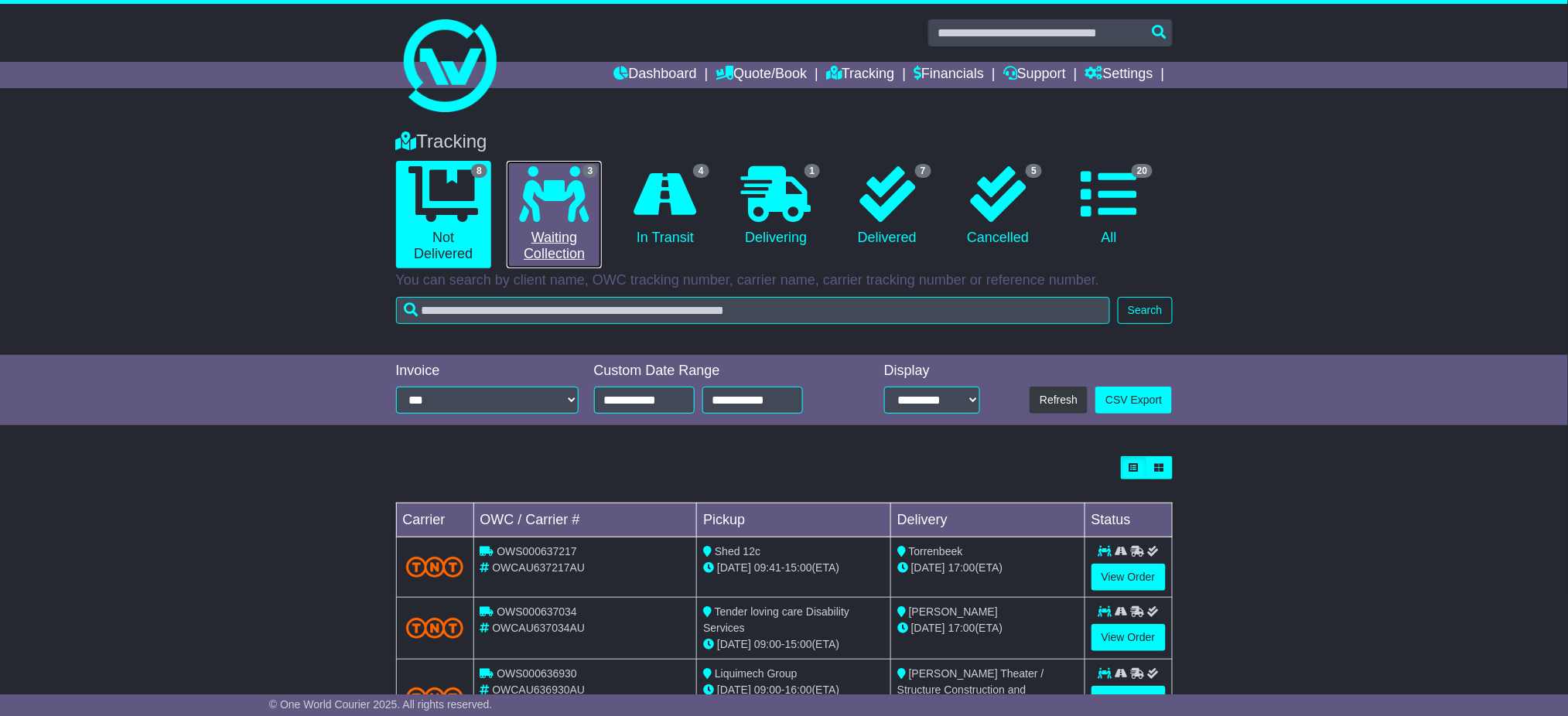
click at [569, 226] on link "3 Waiting Collection" at bounding box center [553, 215] width 95 height 108
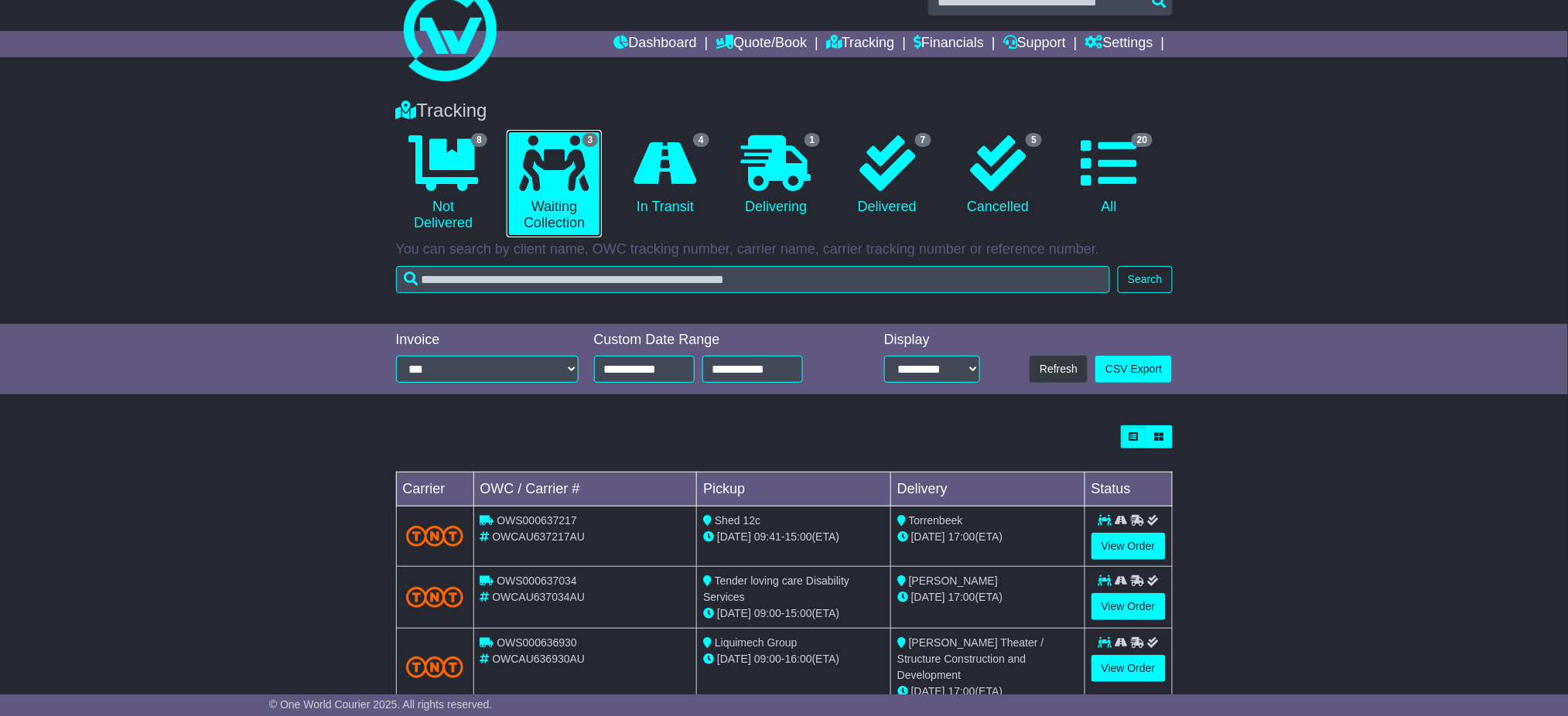
scroll to position [59, 0]
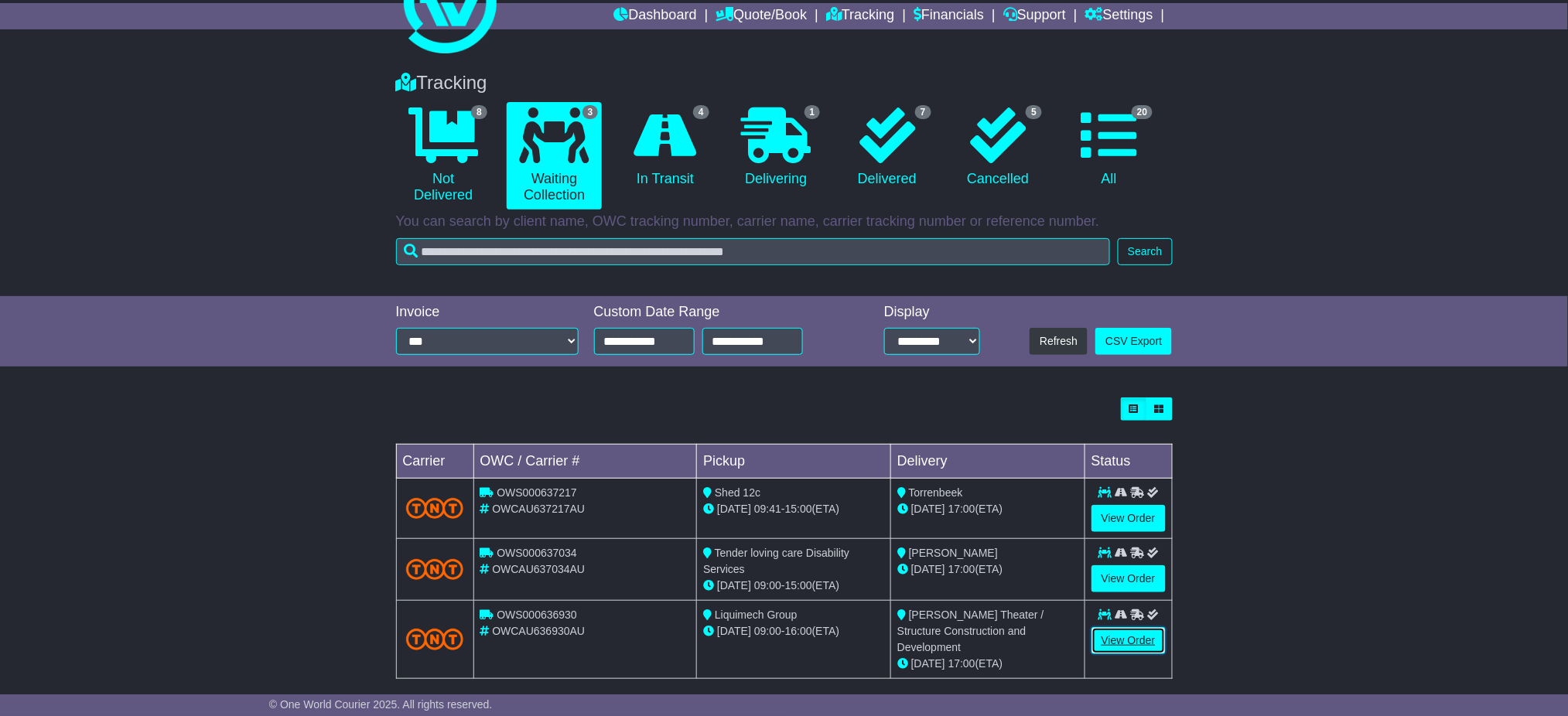
click at [1109, 639] on link "View Order" at bounding box center [1129, 640] width 74 height 27
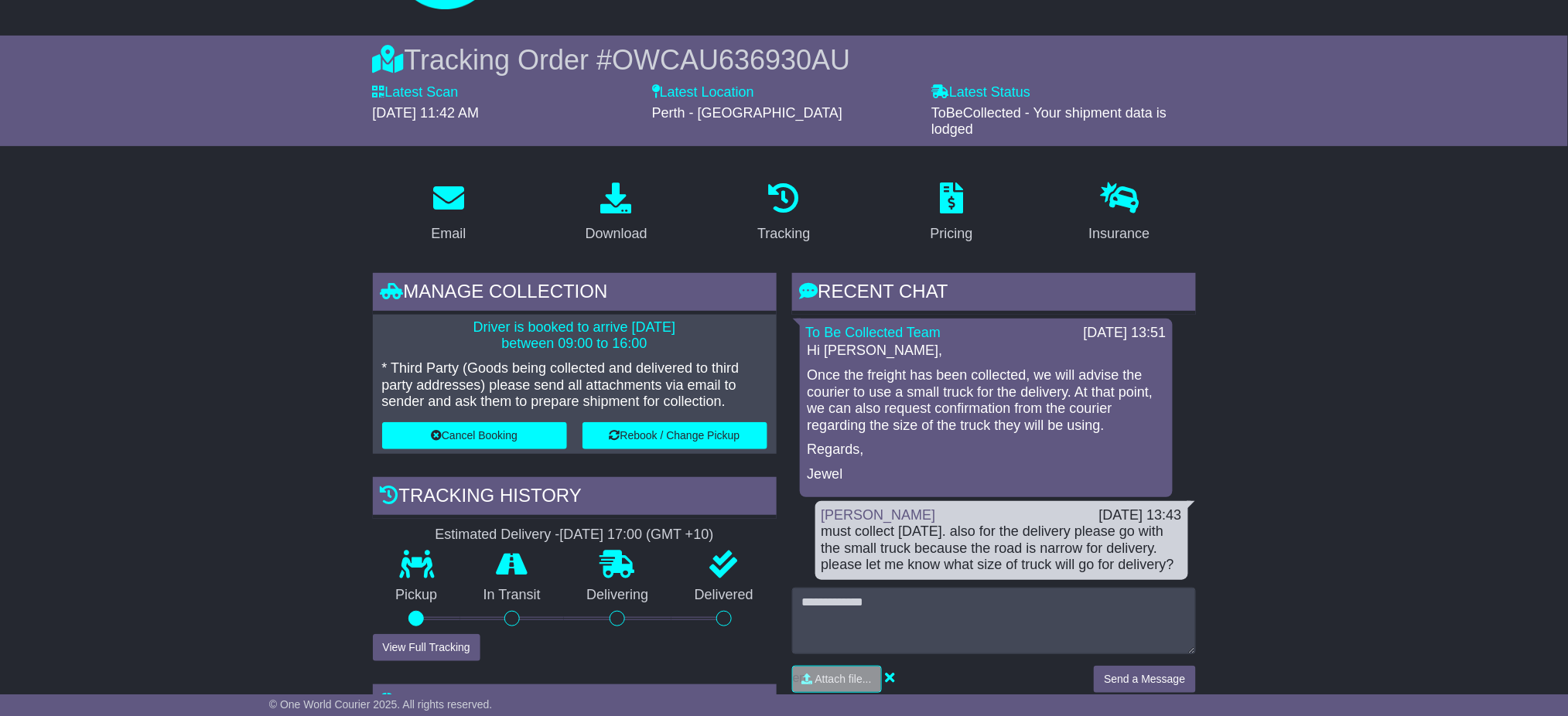
scroll to position [206, 0]
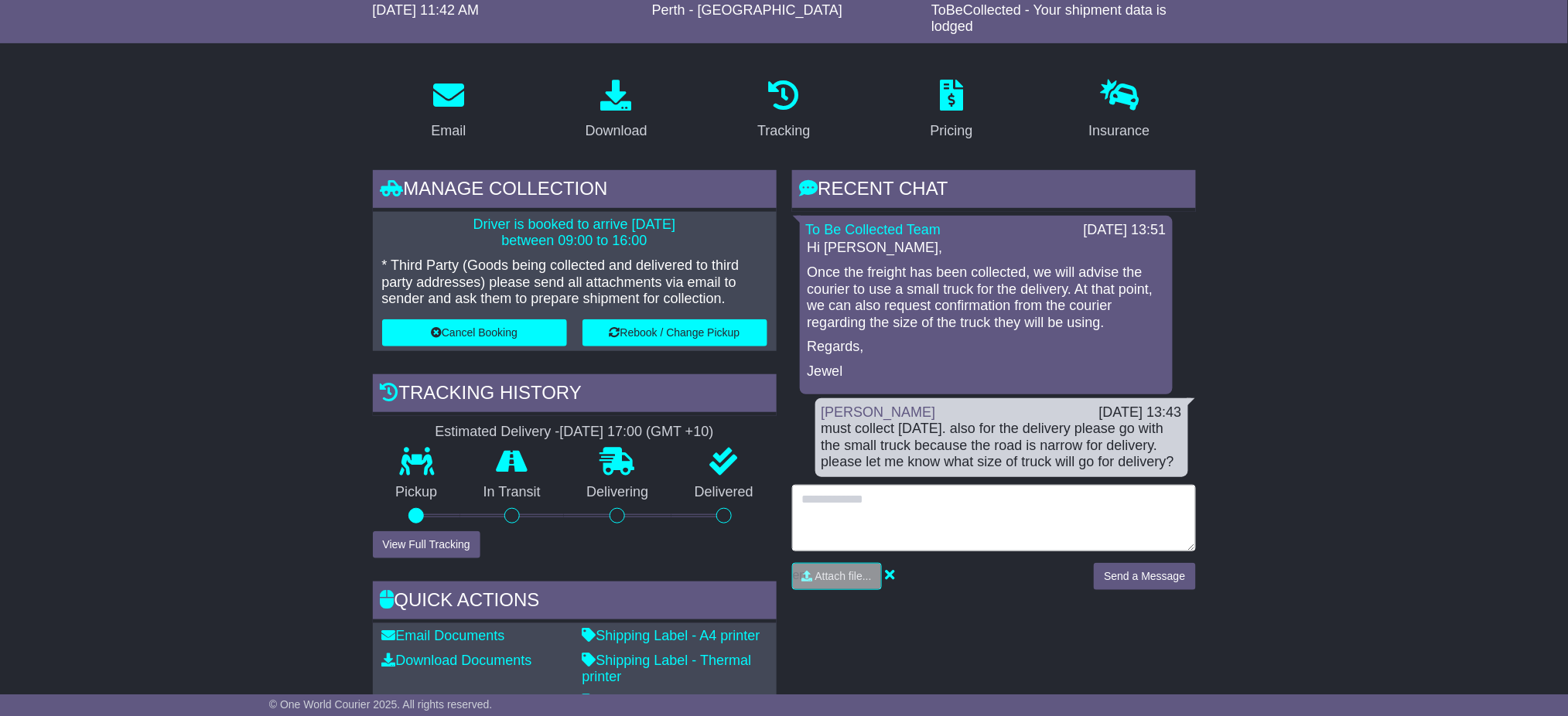
click at [874, 496] on textarea at bounding box center [994, 518] width 404 height 66
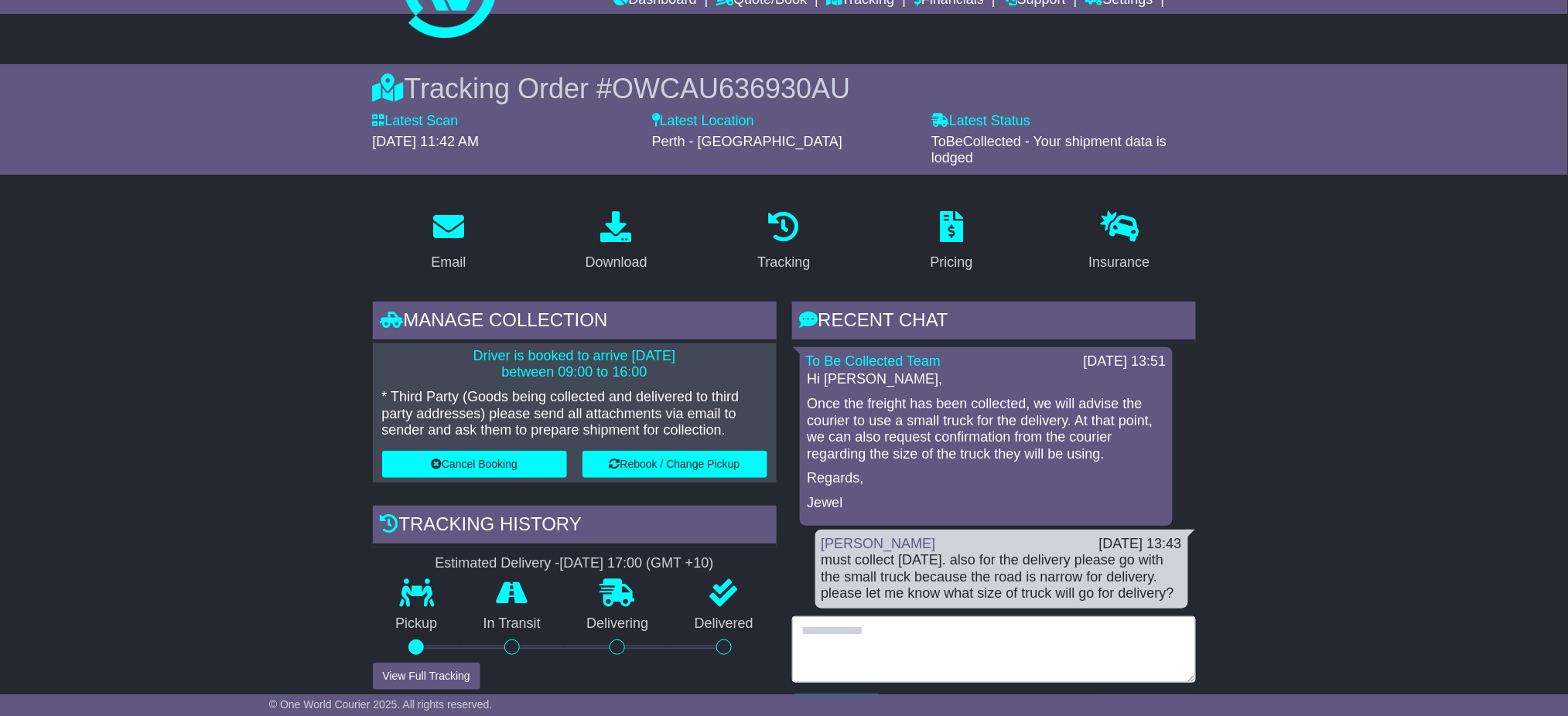
scroll to position [412, 0]
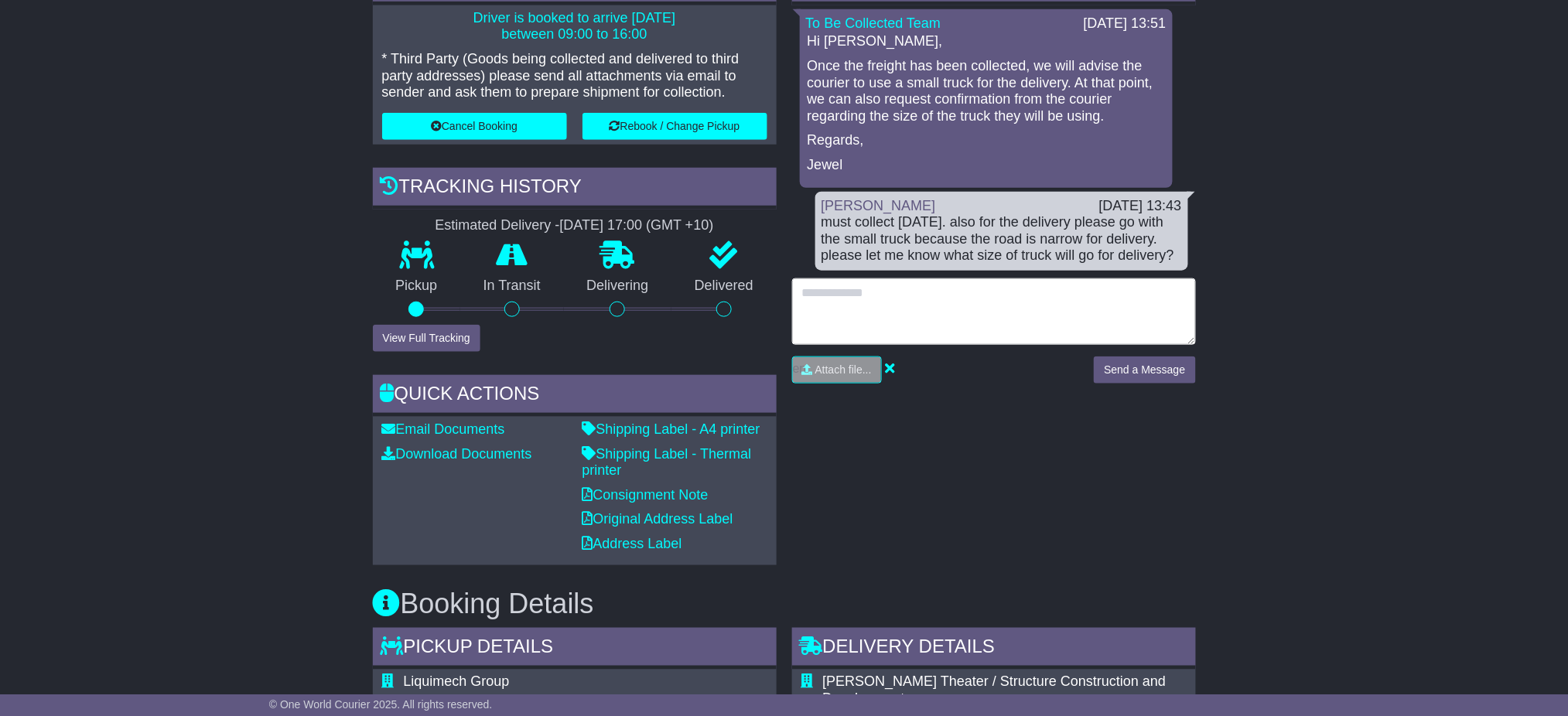
click at [841, 310] on textarea at bounding box center [994, 311] width 404 height 66
type textarea "**********"
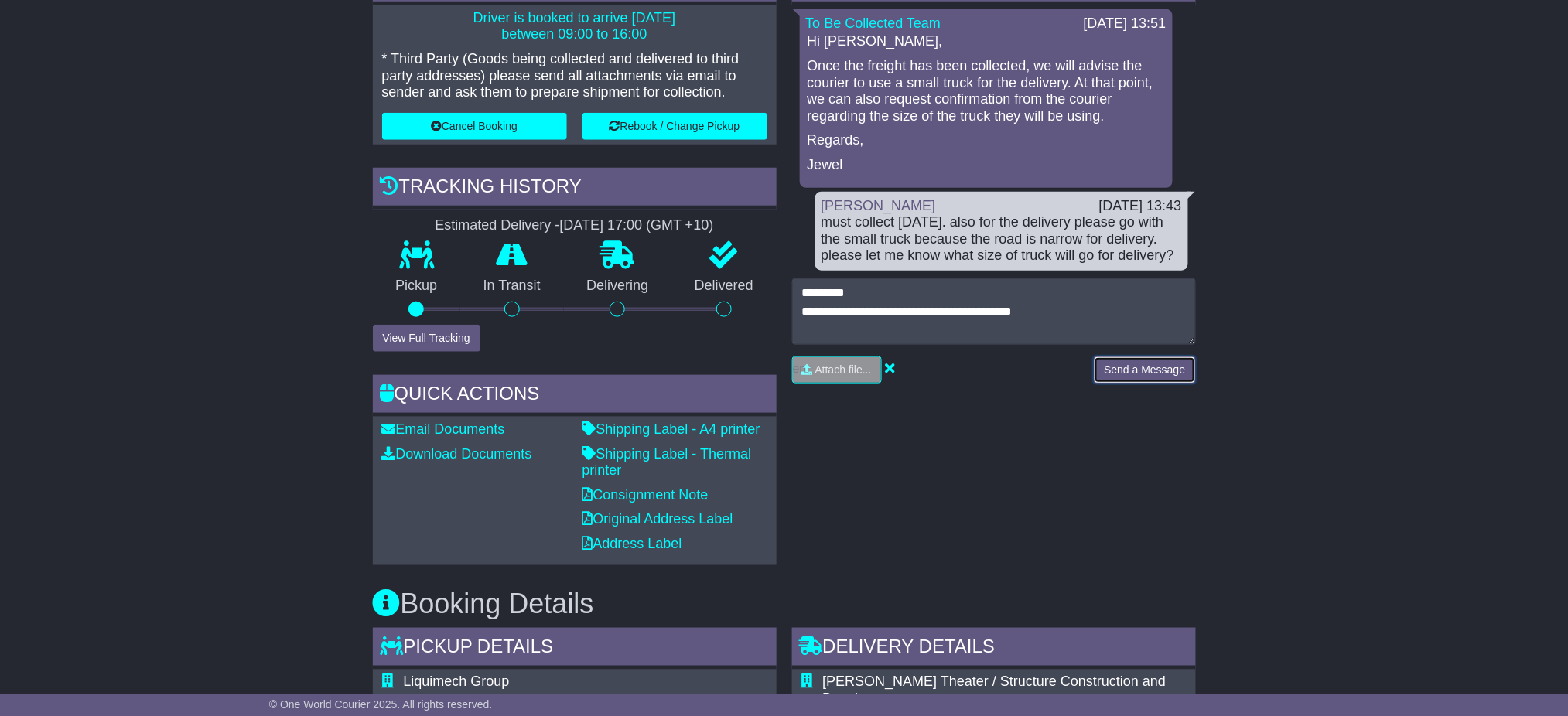
click at [1100, 363] on button "Send a Message" at bounding box center [1144, 370] width 101 height 27
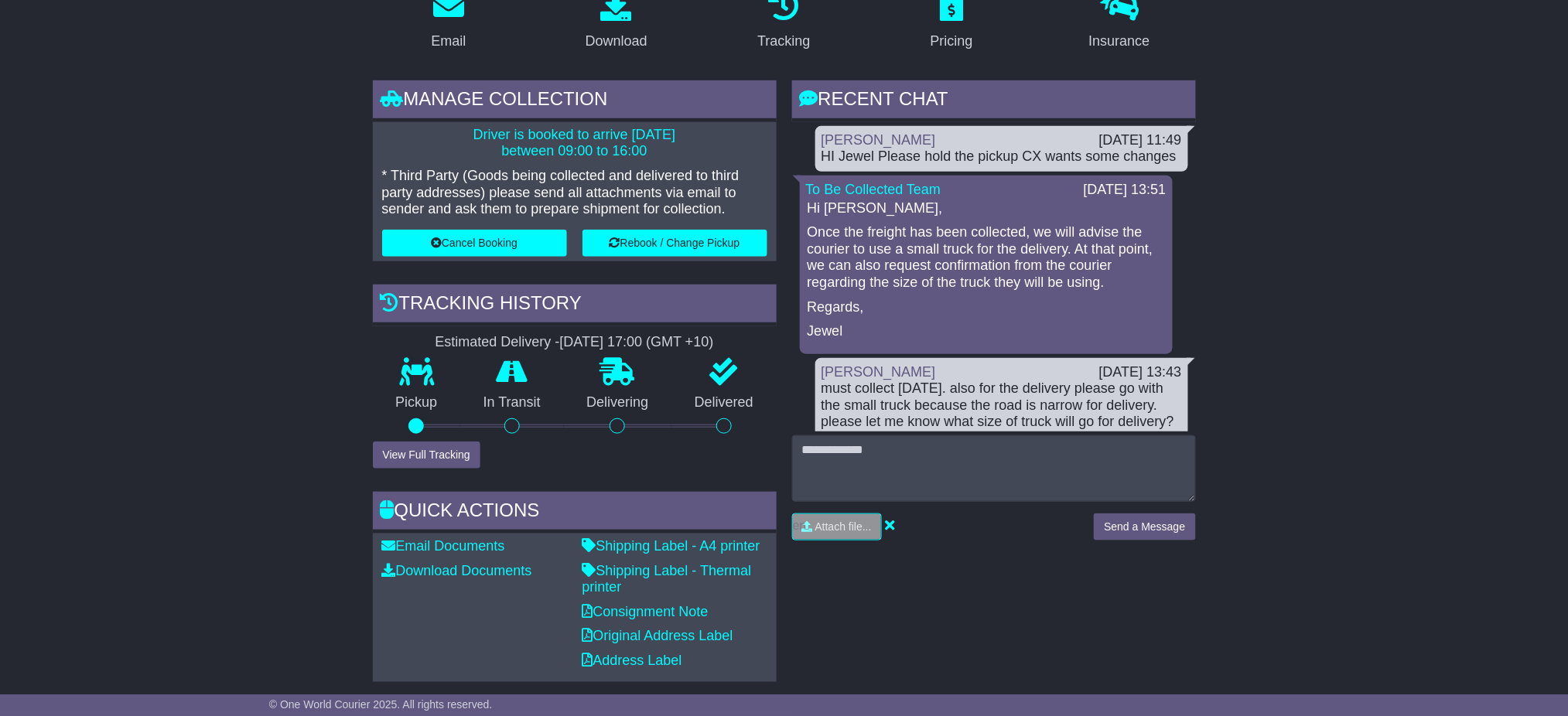
scroll to position [295, 0]
click at [465, 243] on button "Cancel Booking" at bounding box center [474, 244] width 184 height 27
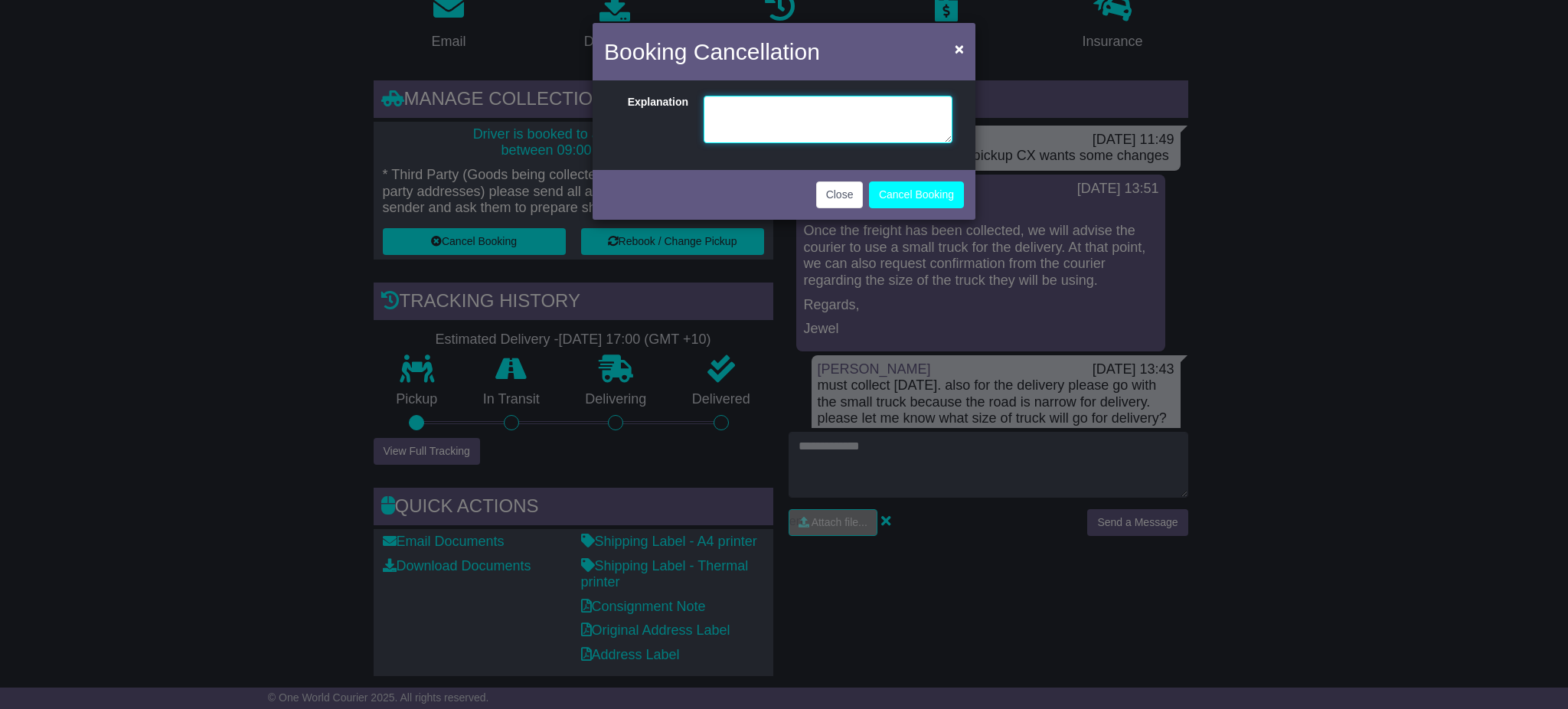
click at [720, 134] on textarea at bounding box center [827, 119] width 249 height 47
type textarea "**********"
click at [905, 196] on button "Cancel Booking" at bounding box center [916, 195] width 95 height 27
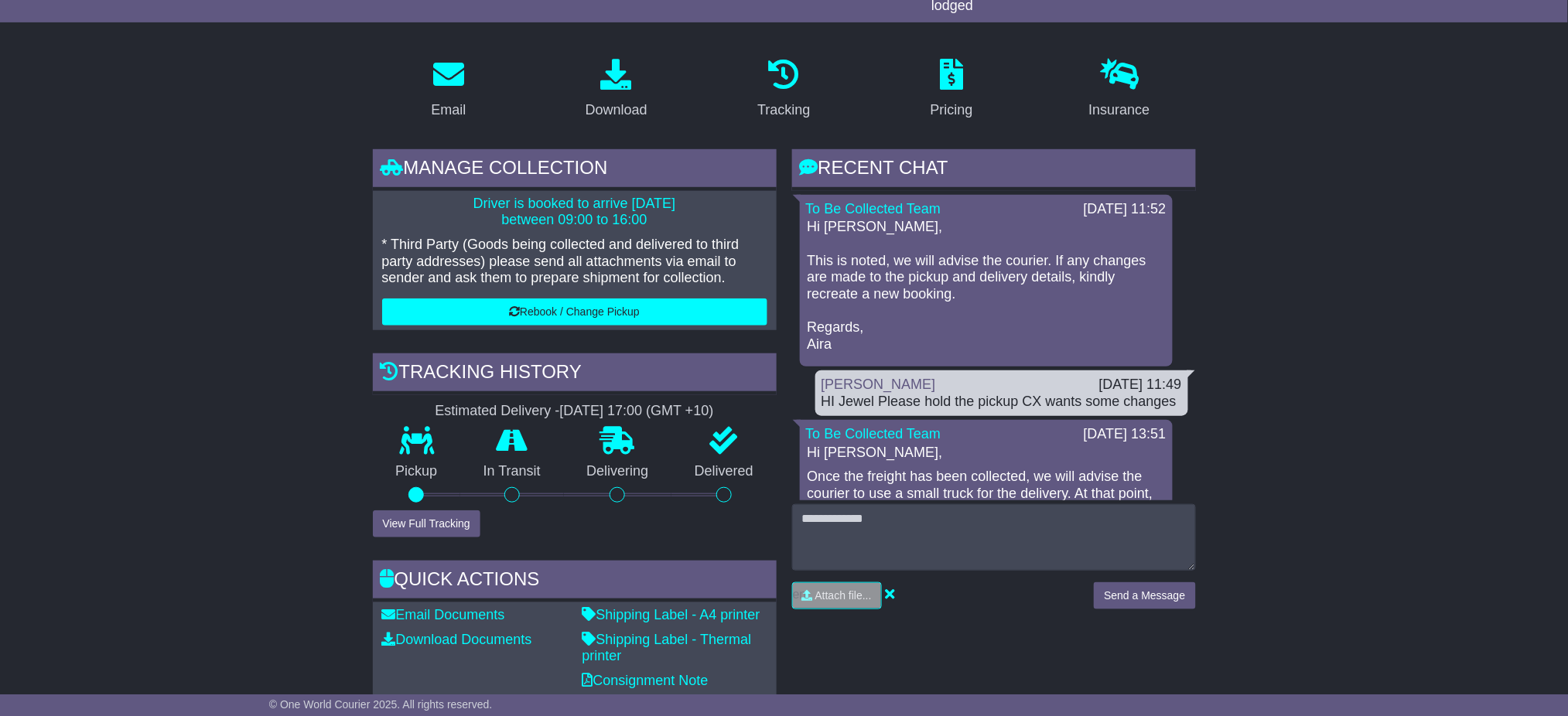
scroll to position [233, 0]
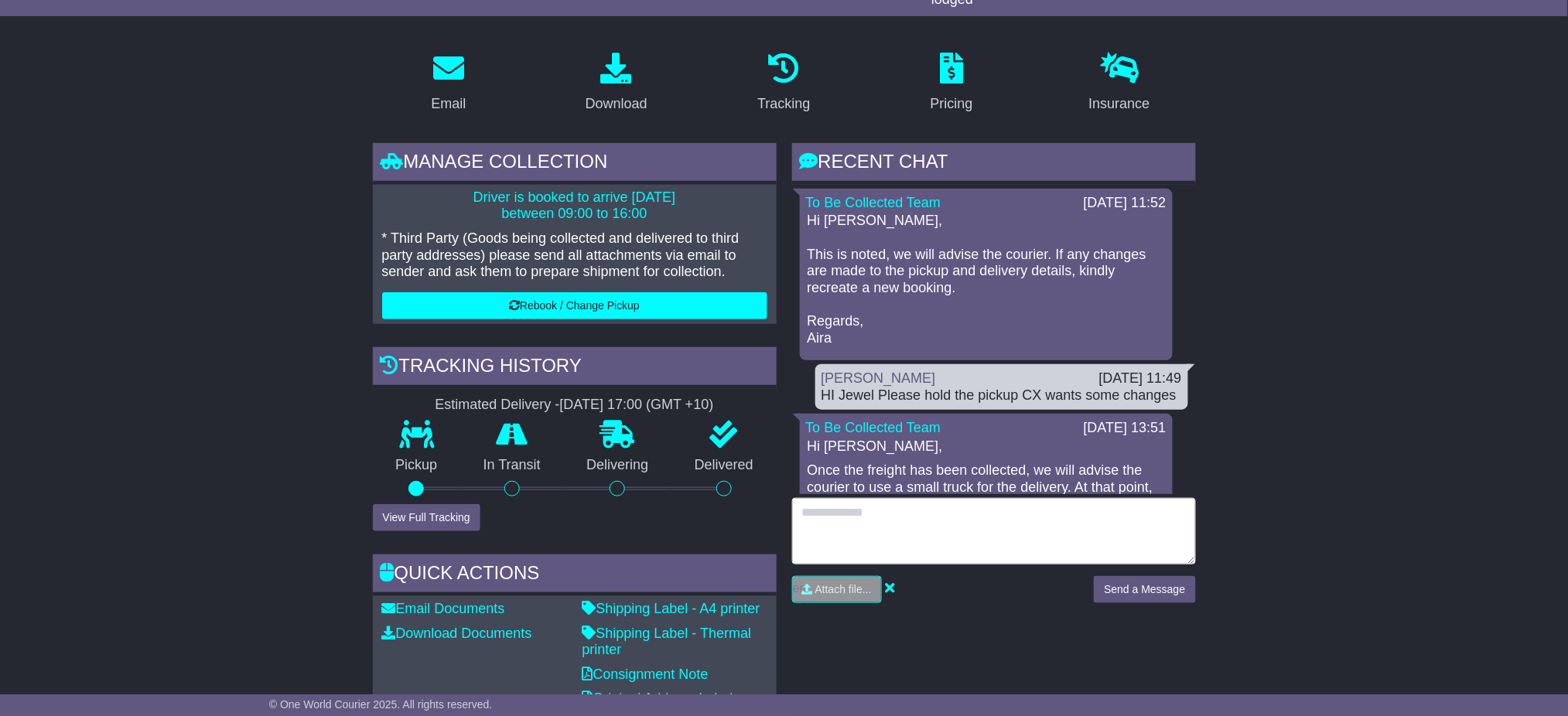
click at [829, 530] on textarea at bounding box center [994, 532] width 404 height 66
type textarea "**********"
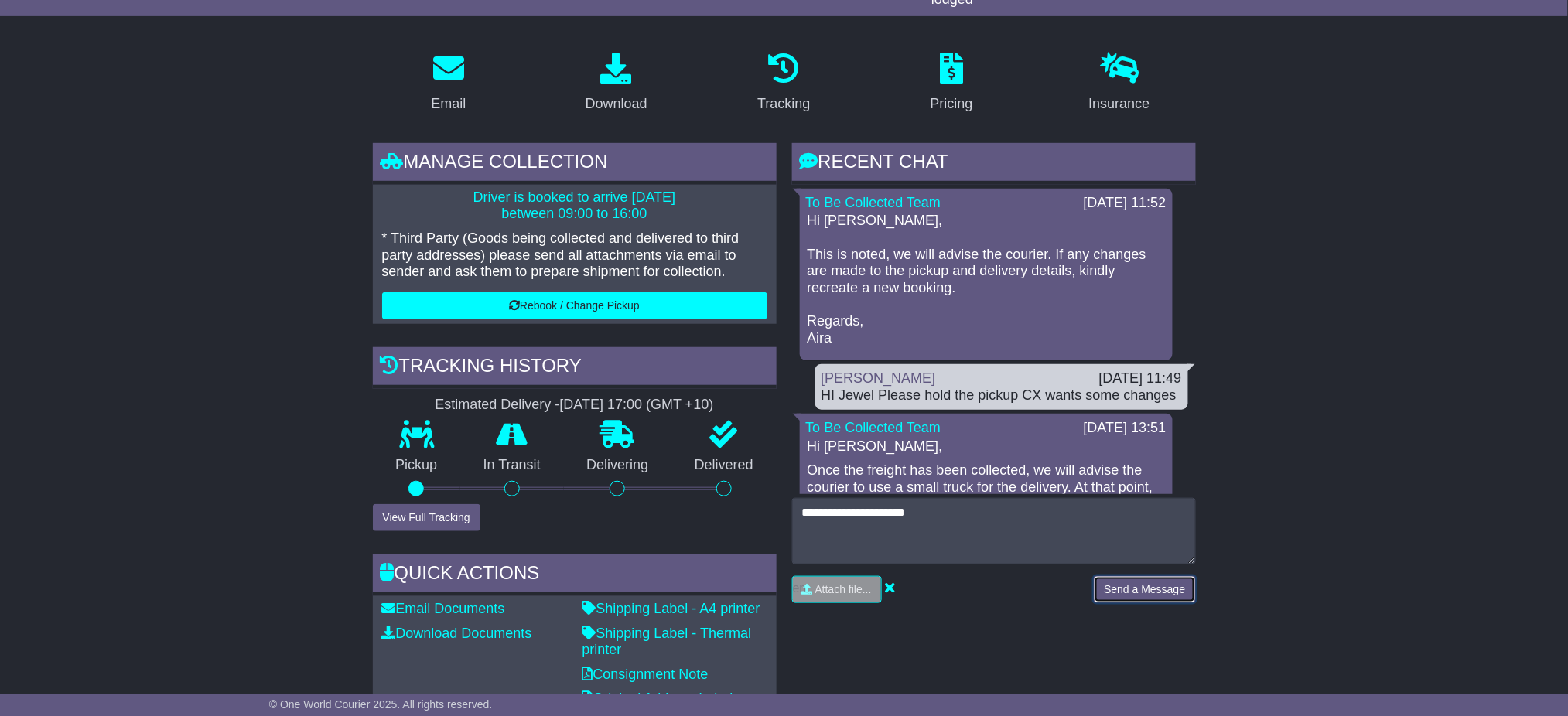
click at [1127, 581] on button "Send a Message" at bounding box center [1144, 589] width 101 height 27
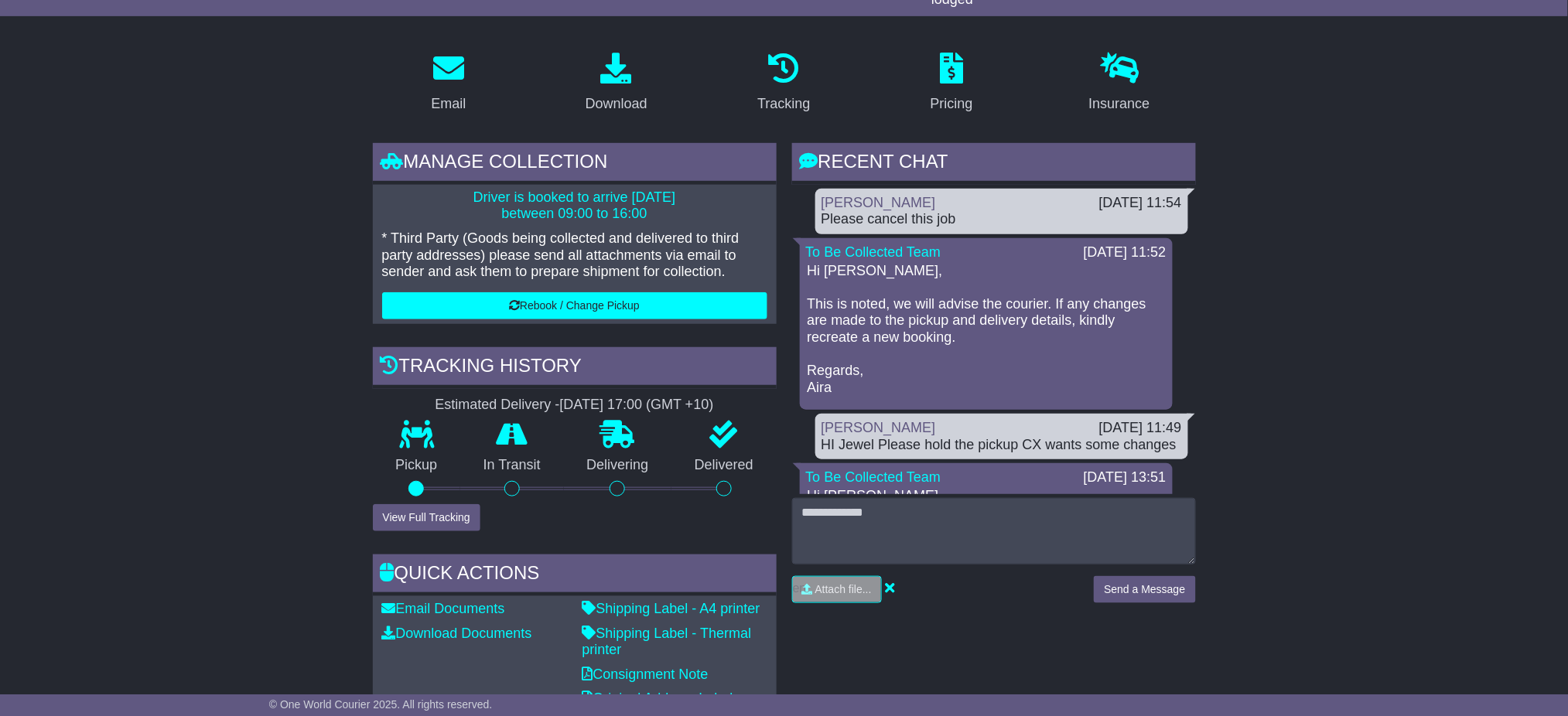
scroll to position [0, 0]
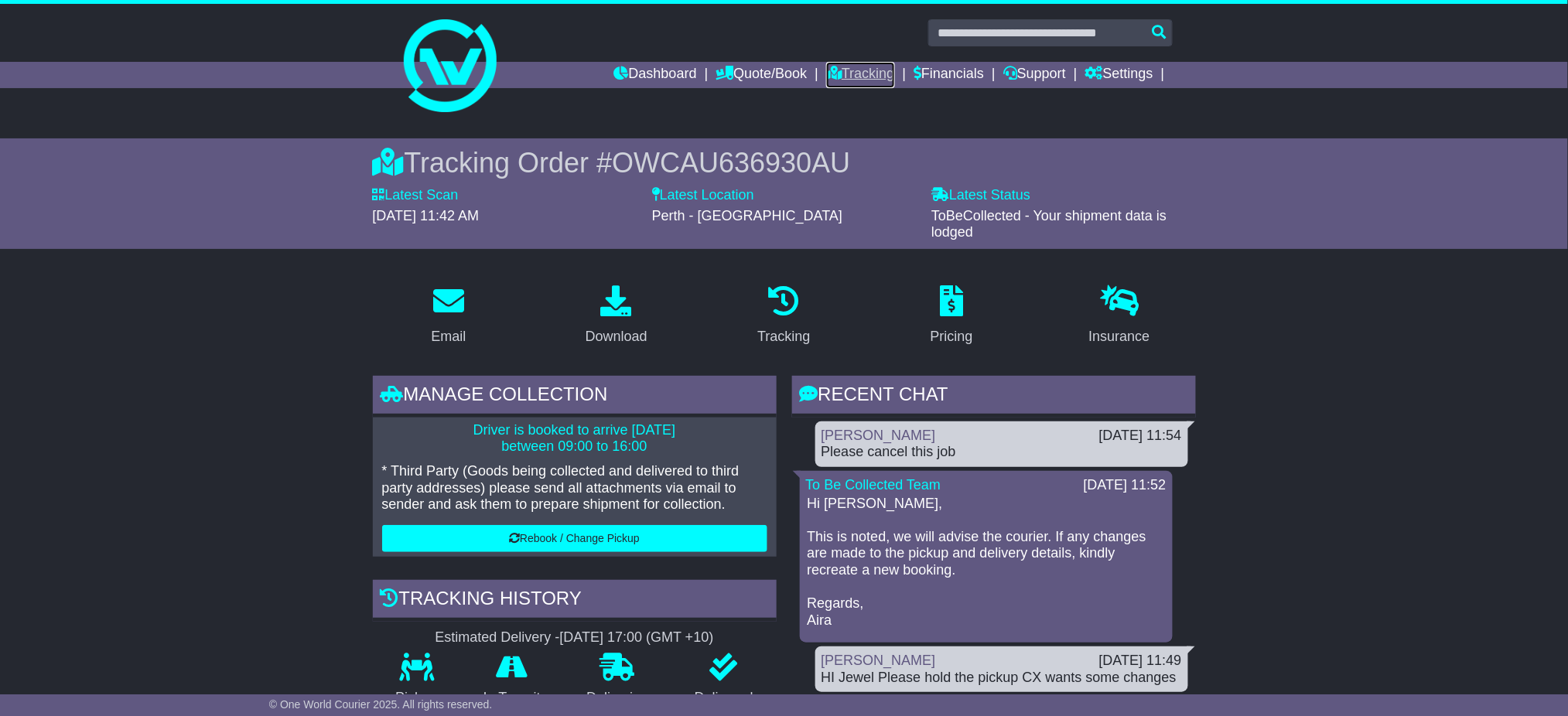
click at [852, 64] on link "Tracking" at bounding box center [861, 75] width 68 height 26
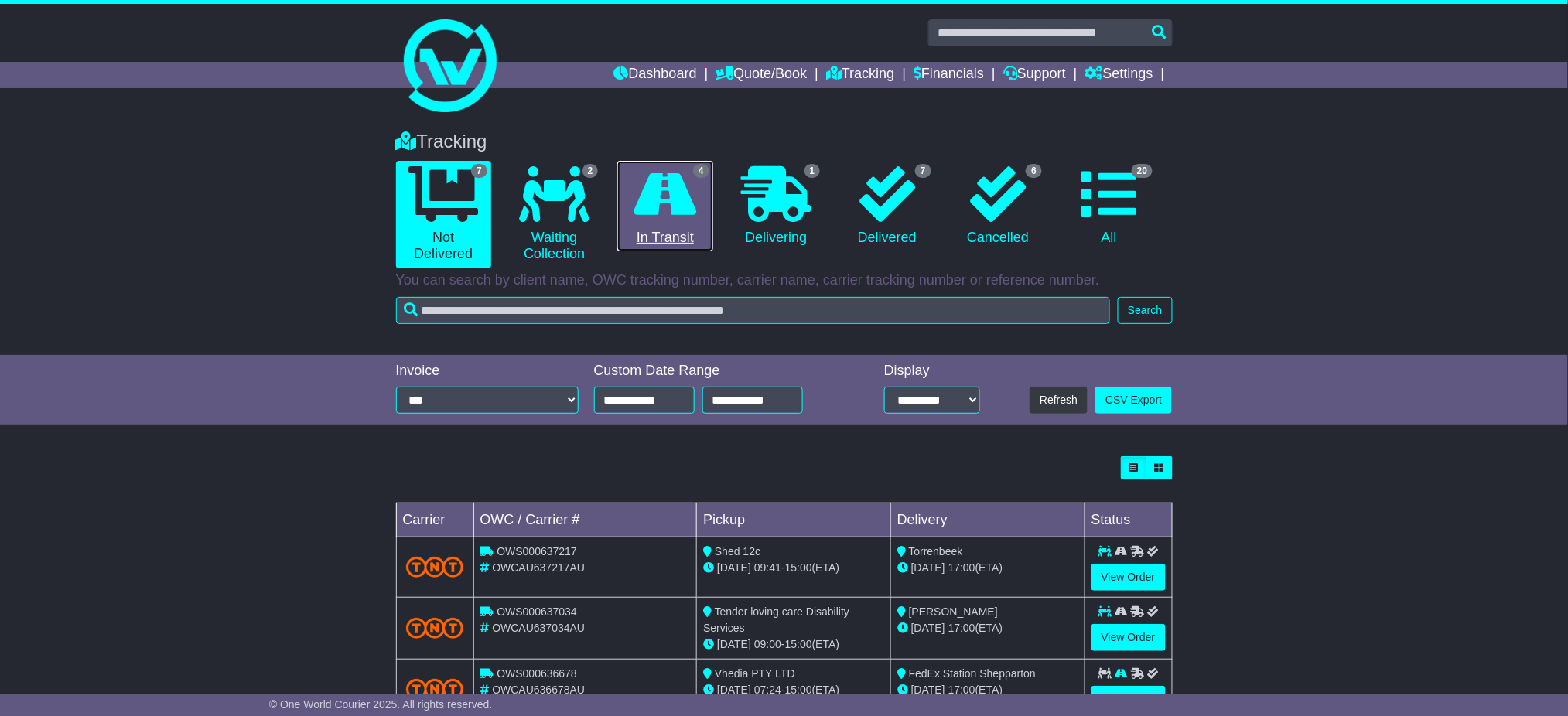
click at [637, 211] on icon at bounding box center [666, 194] width 63 height 56
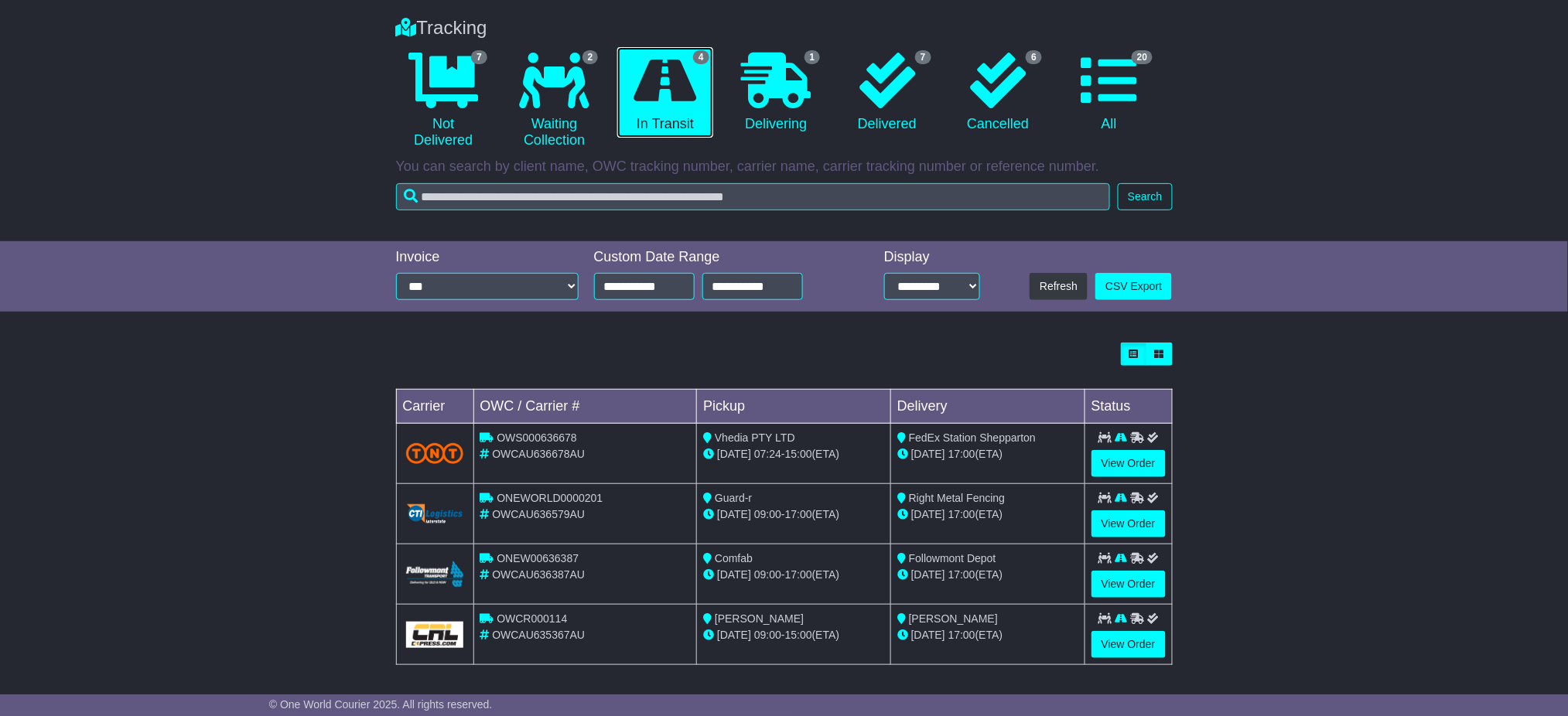
scroll to position [117, 0]
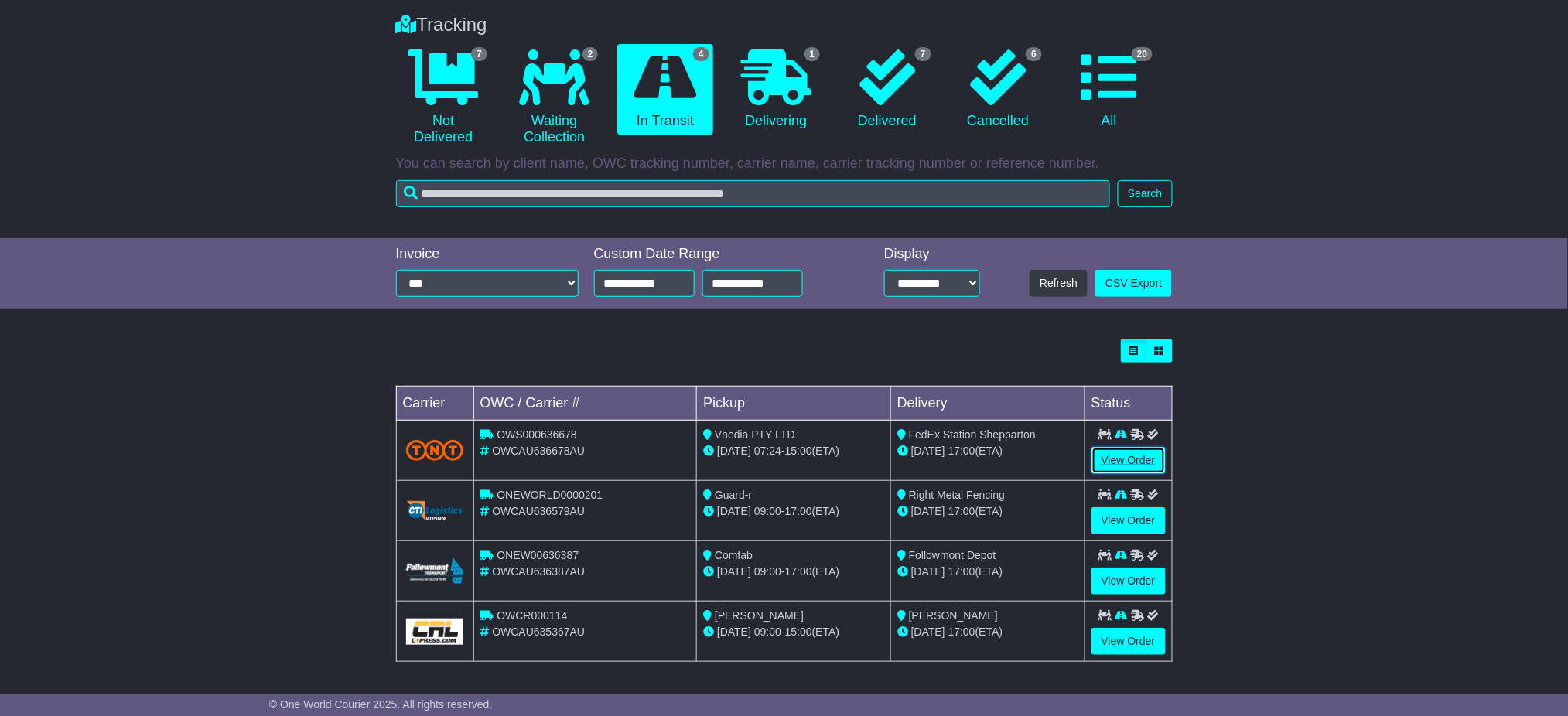
click at [1110, 452] on link "View Order" at bounding box center [1129, 460] width 74 height 27
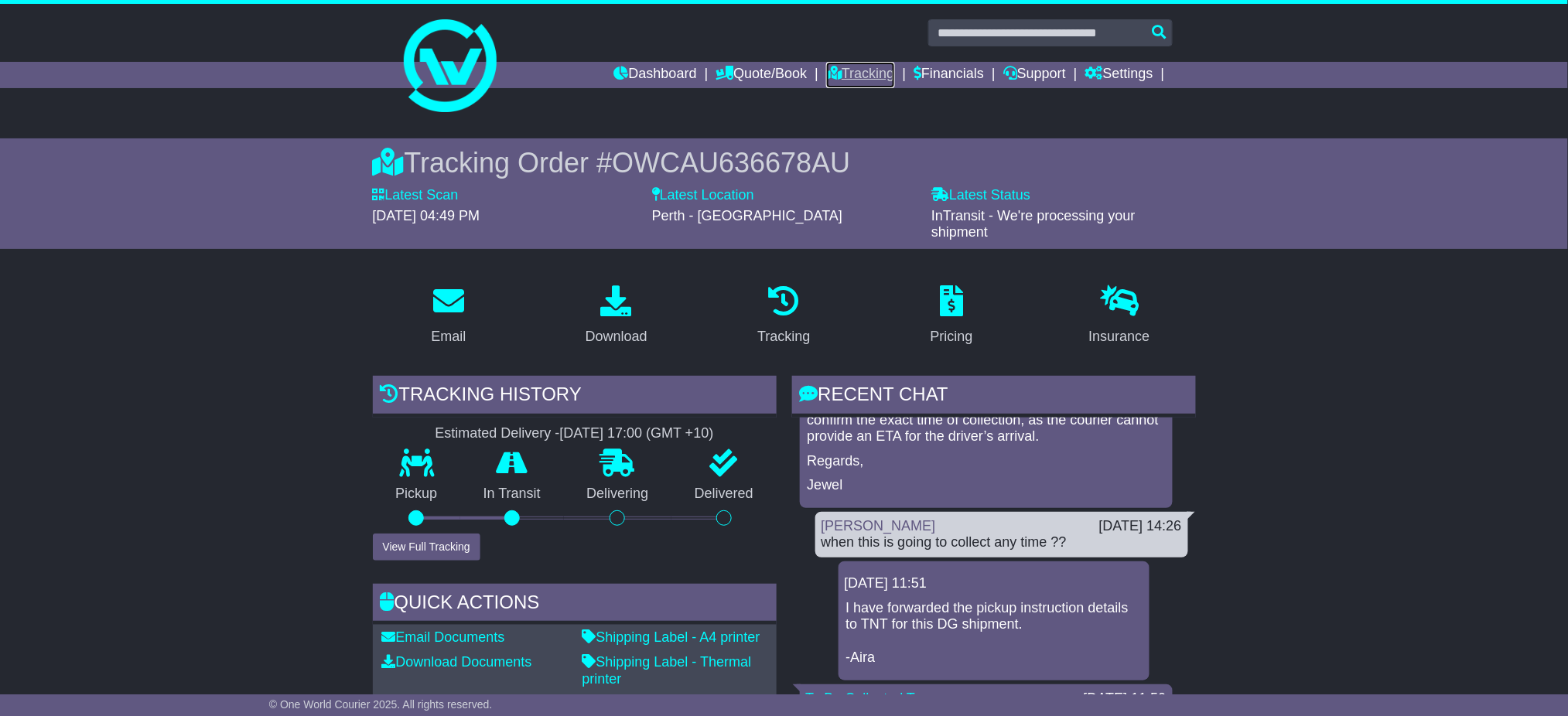
click at [827, 64] on link "Tracking" at bounding box center [861, 75] width 68 height 26
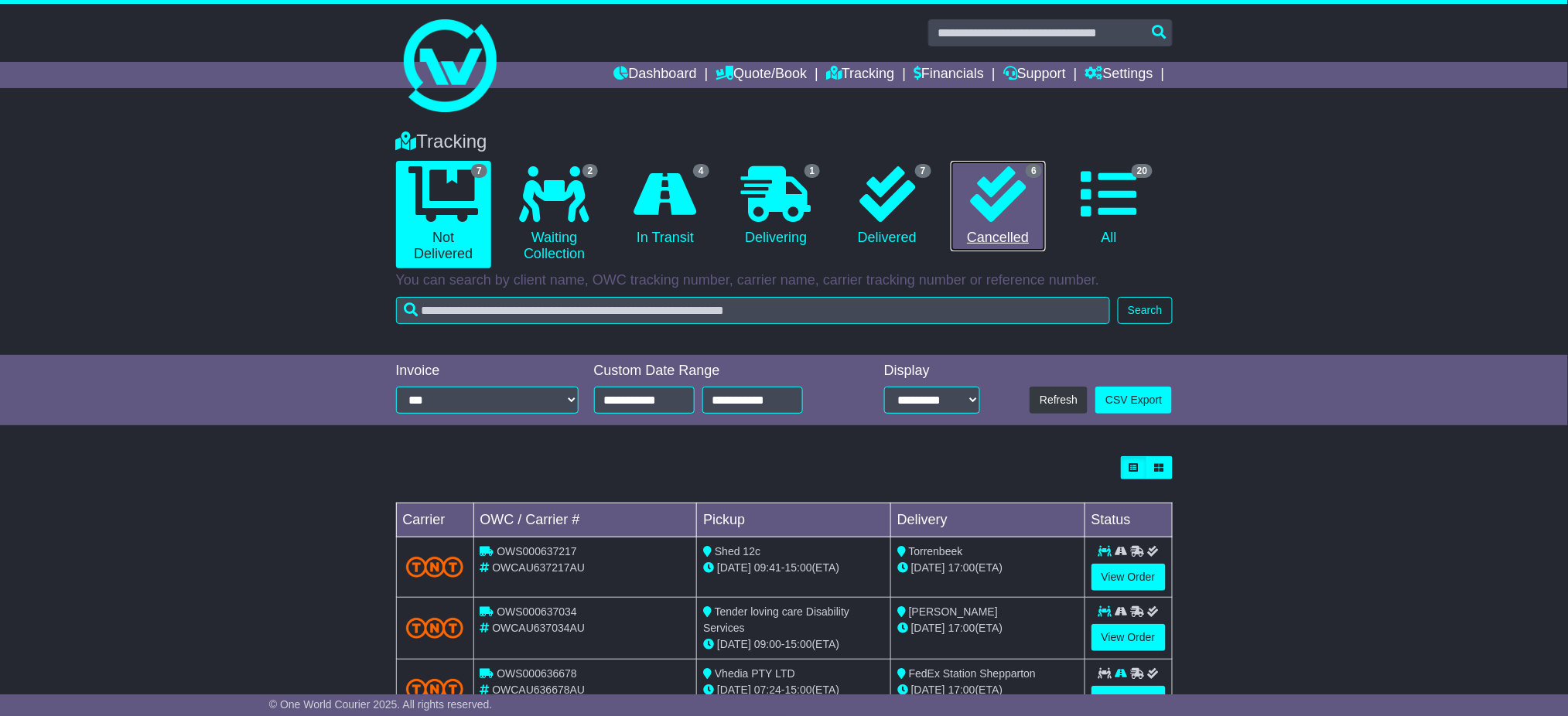
click at [987, 179] on icon at bounding box center [998, 194] width 56 height 56
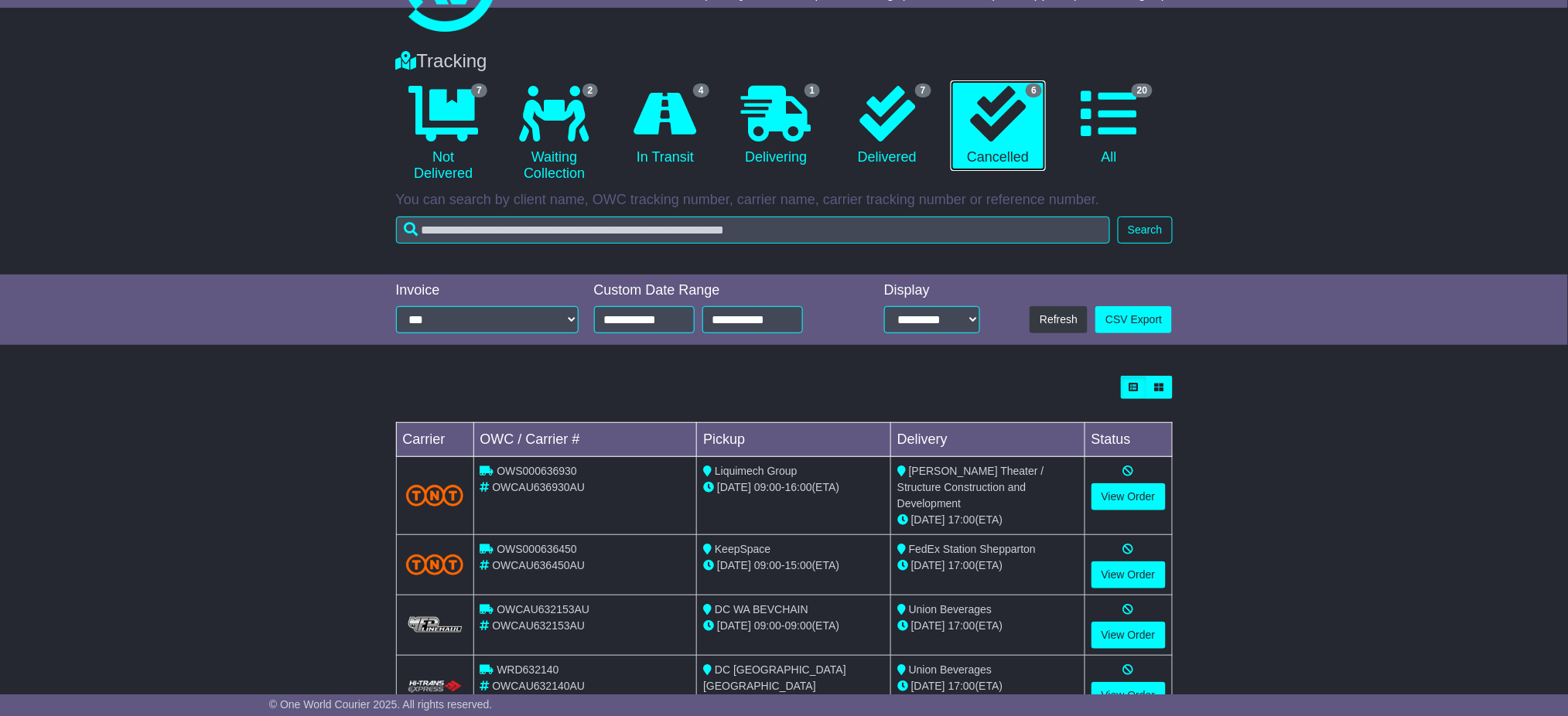
scroll to position [87, 0]
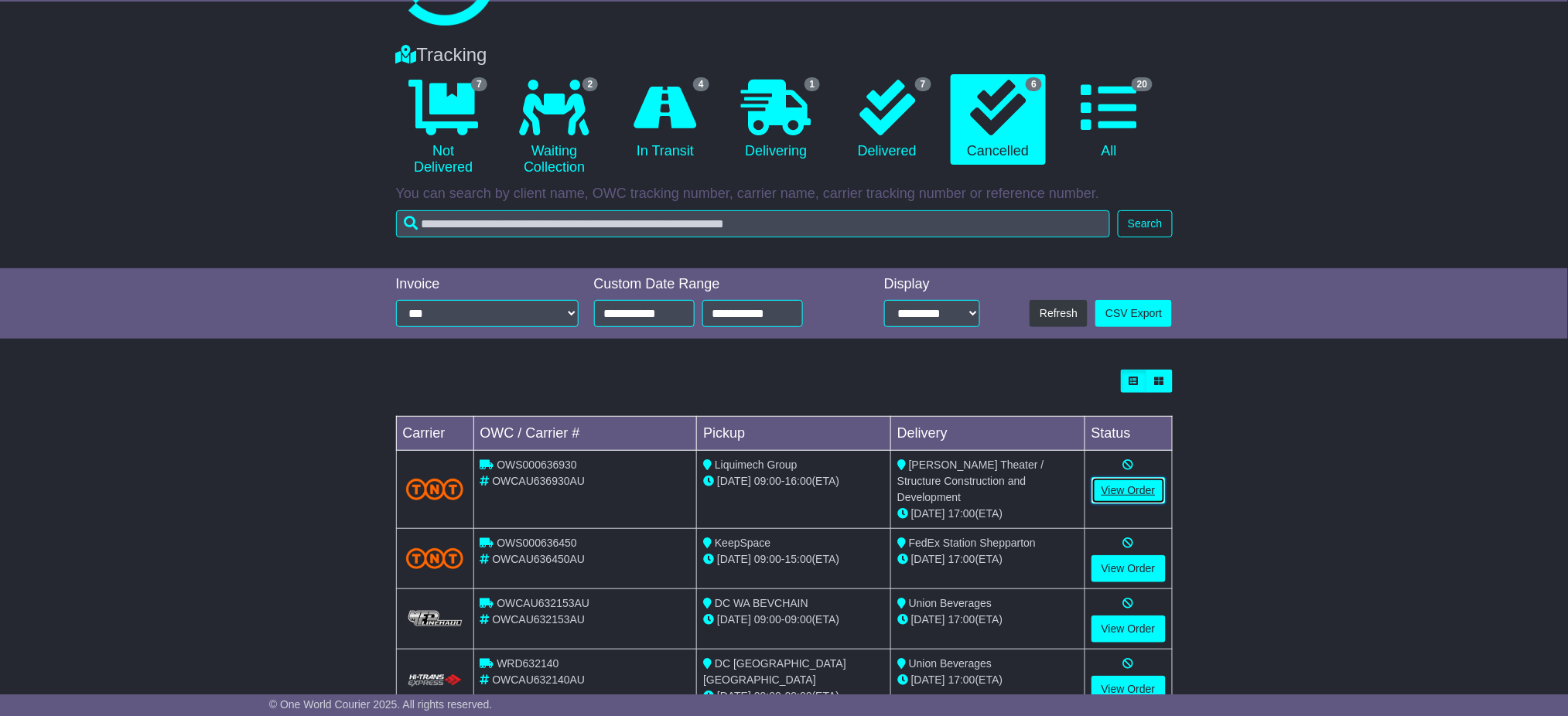
click at [1103, 492] on link "View Order" at bounding box center [1129, 491] width 74 height 27
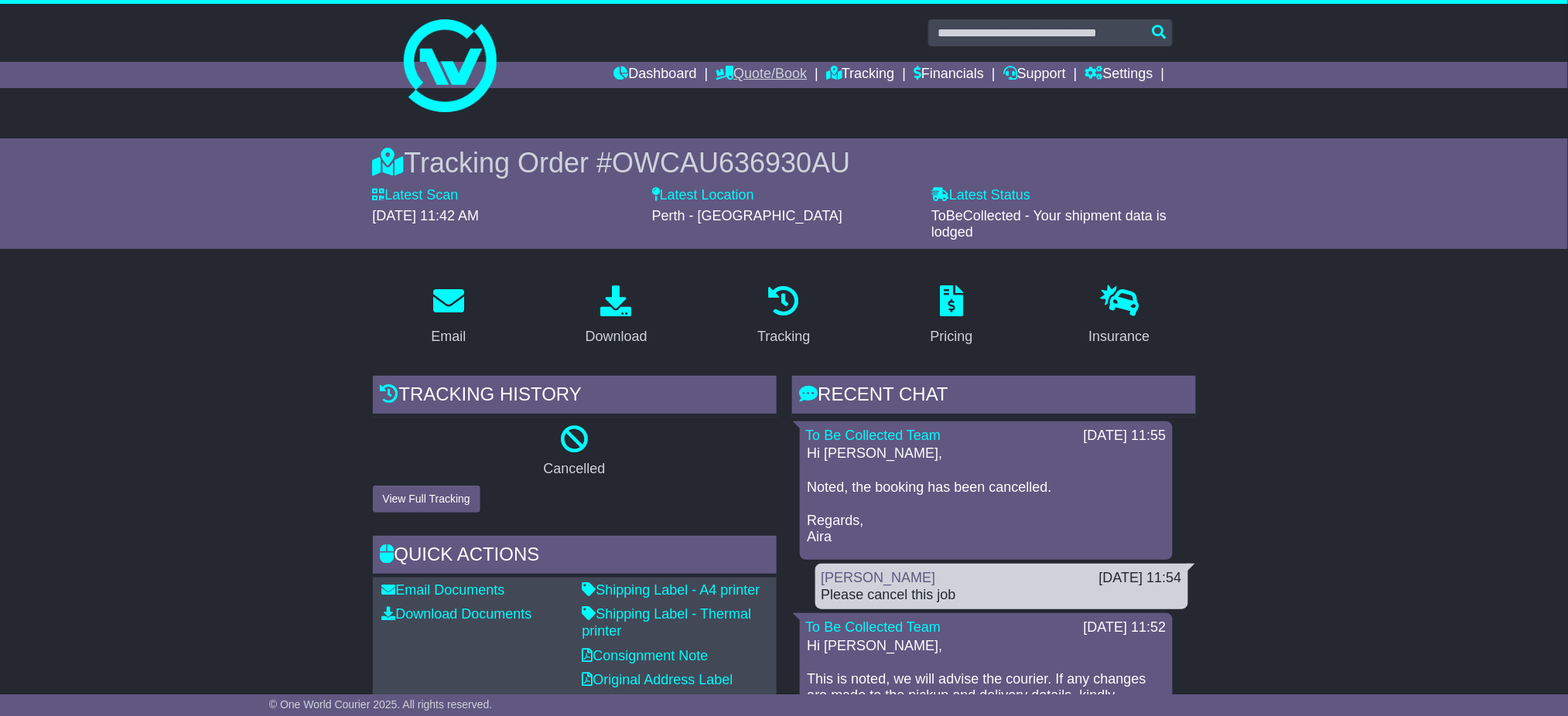
click at [749, 72] on link "Quote/Book" at bounding box center [761, 75] width 91 height 26
click at [746, 99] on link "Domestic" at bounding box center [777, 102] width 122 height 17
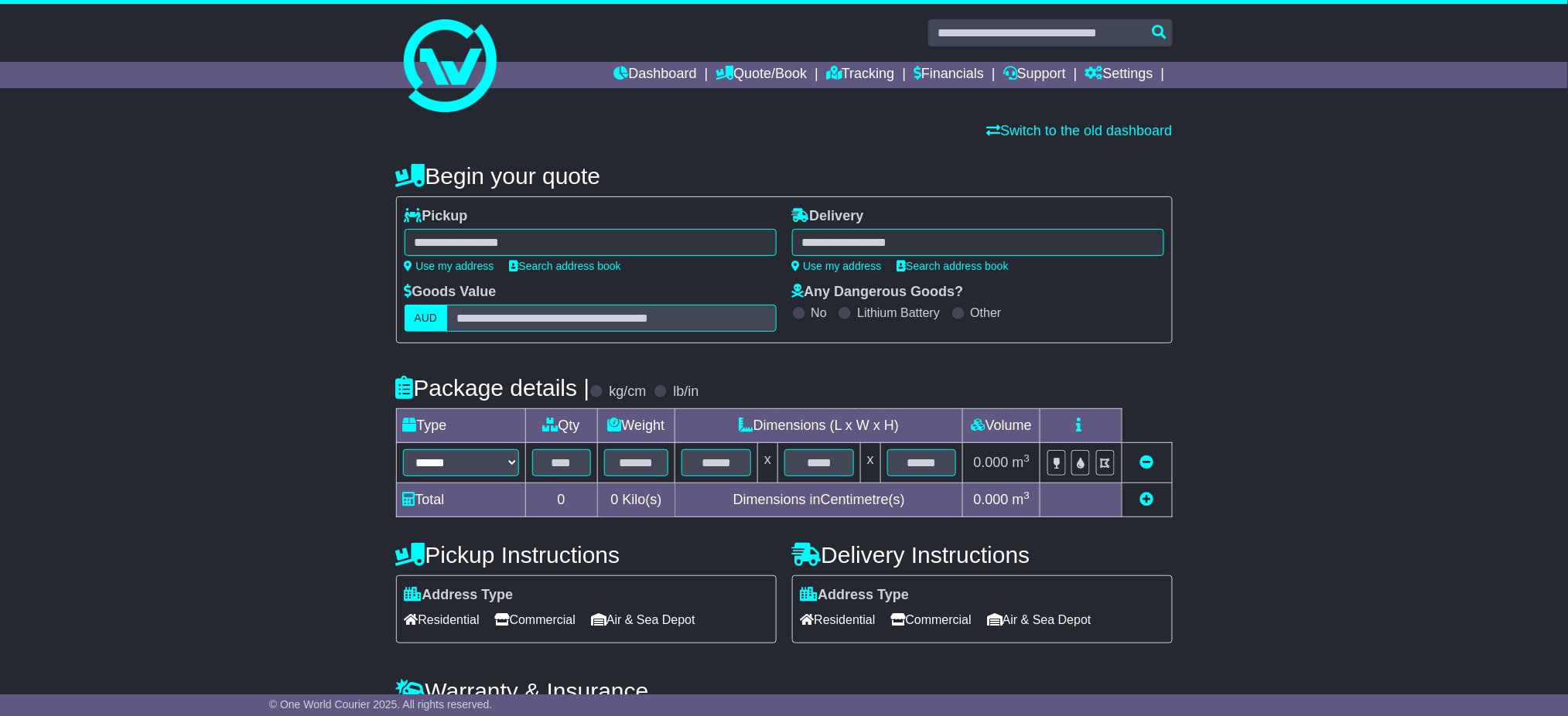
click at [600, 241] on div at bounding box center [591, 242] width 372 height 27
